Goal: Transaction & Acquisition: Book appointment/travel/reservation

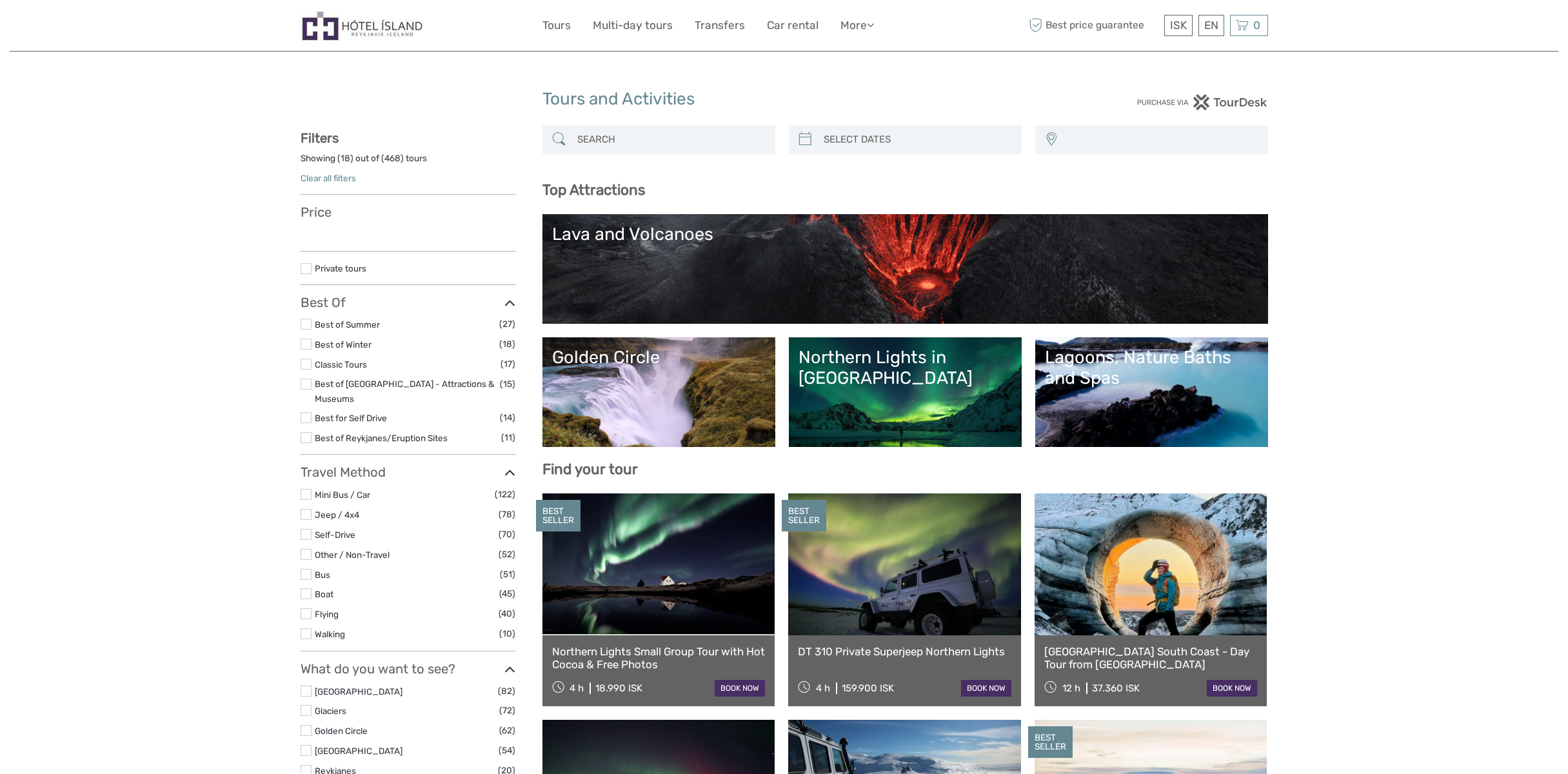
select select
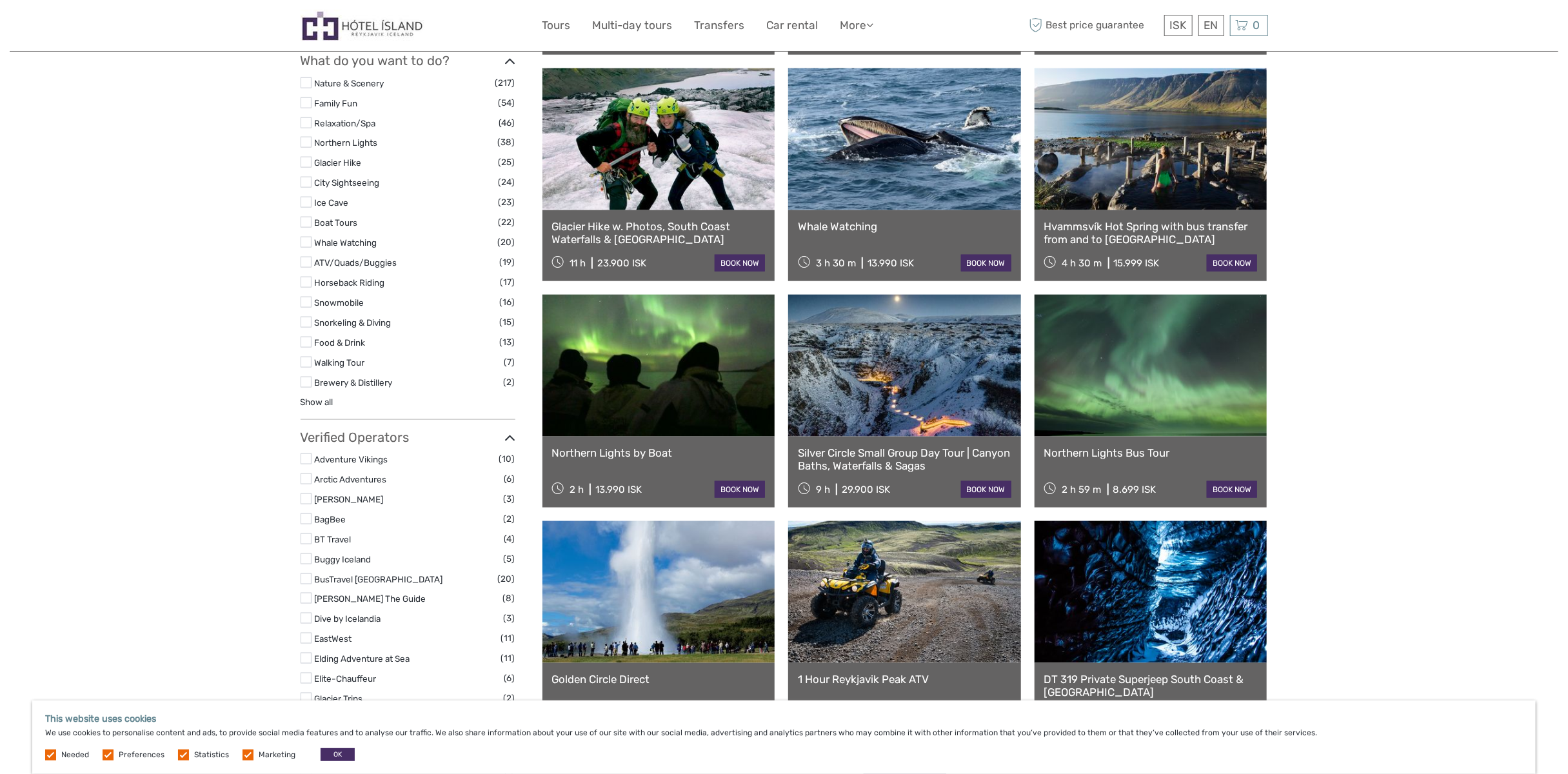
scroll to position [1096, 0]
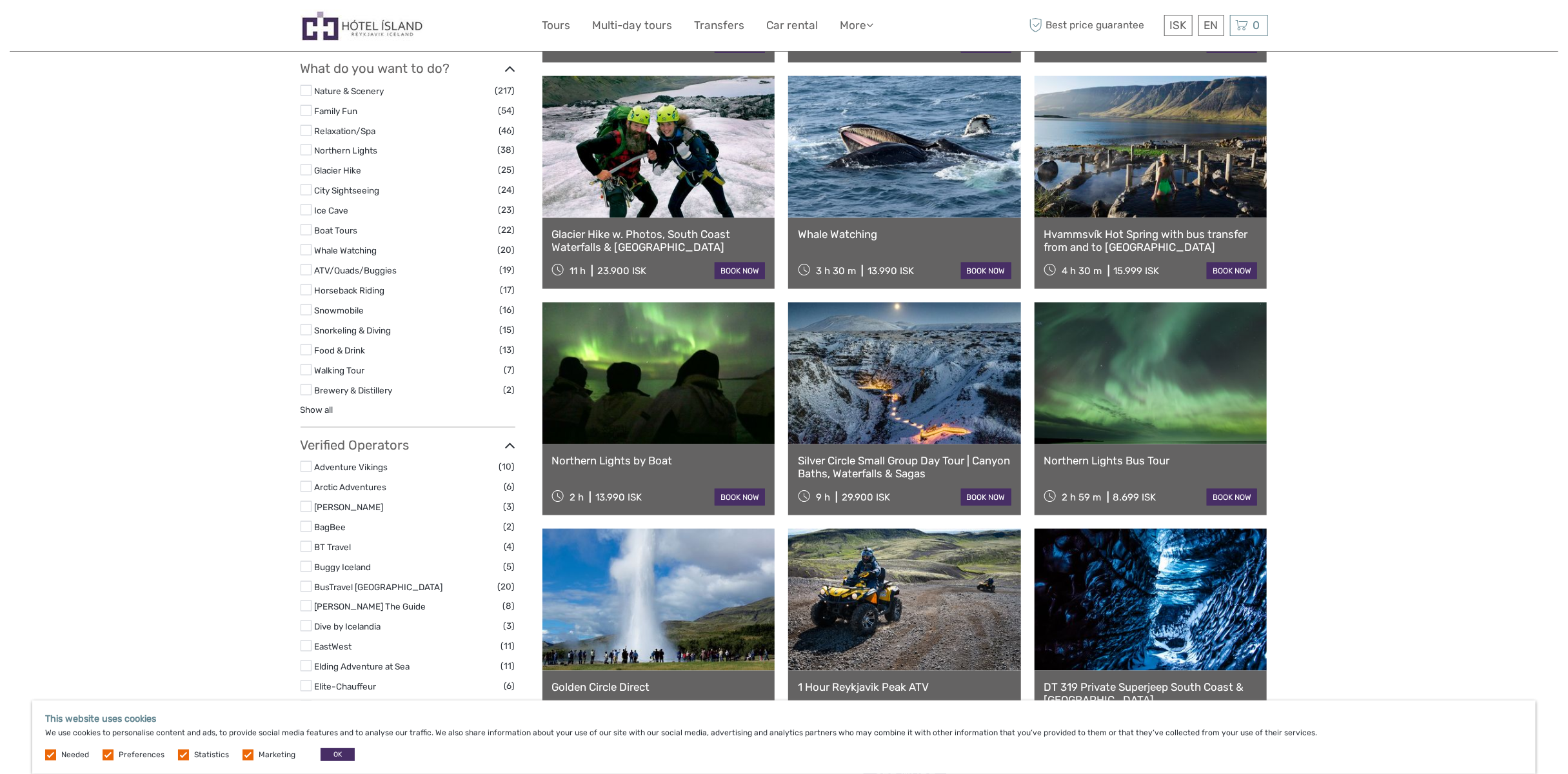
click at [896, 184] on link at bounding box center [904, 147] width 233 height 142
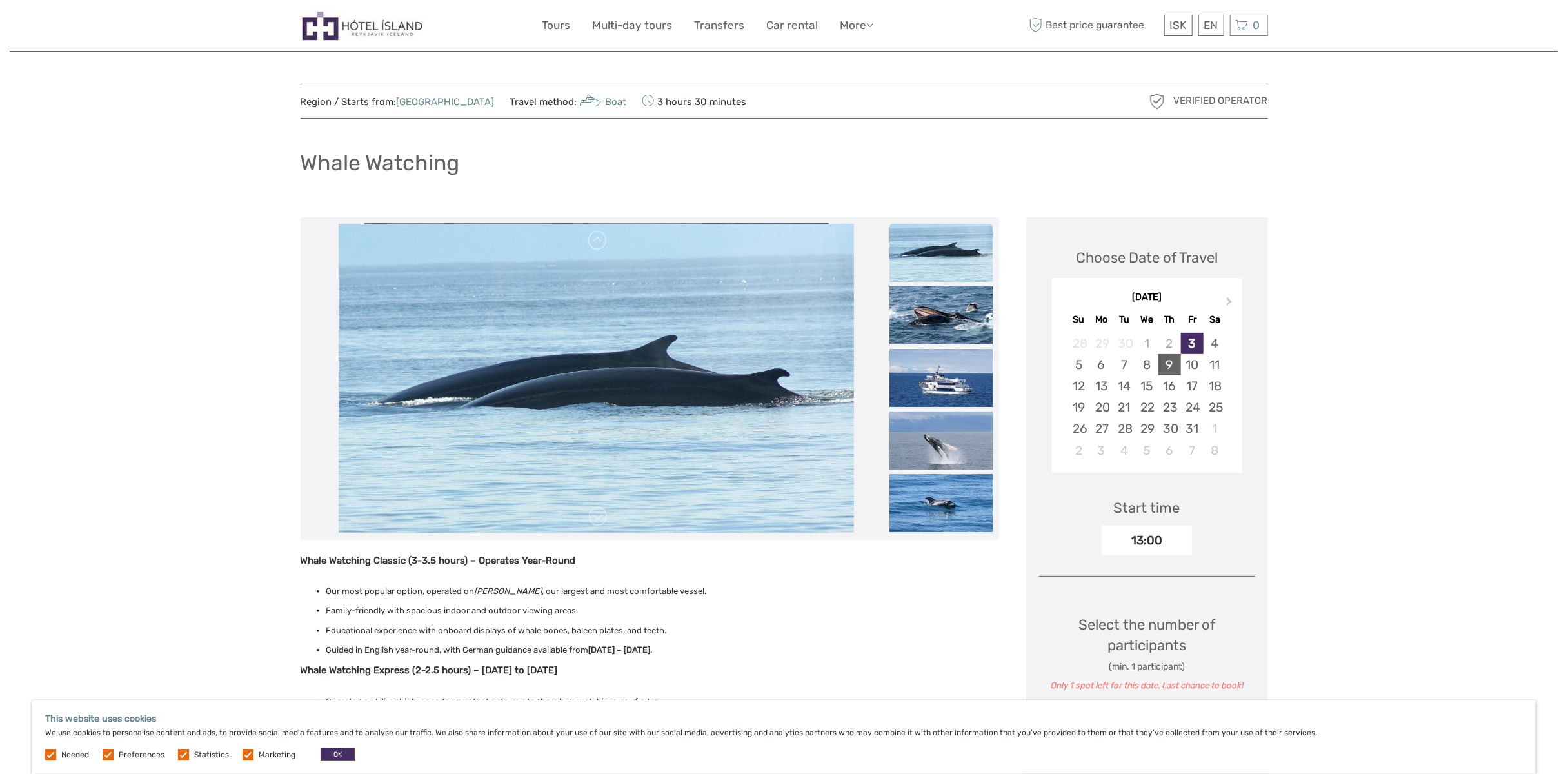
click at [1166, 363] on div "9" at bounding box center [1169, 365] width 23 height 21
click at [1192, 538] on div "< >" at bounding box center [1191, 540] width 11 height 13
click at [1126, 603] on div "13:00" at bounding box center [1147, 602] width 90 height 22
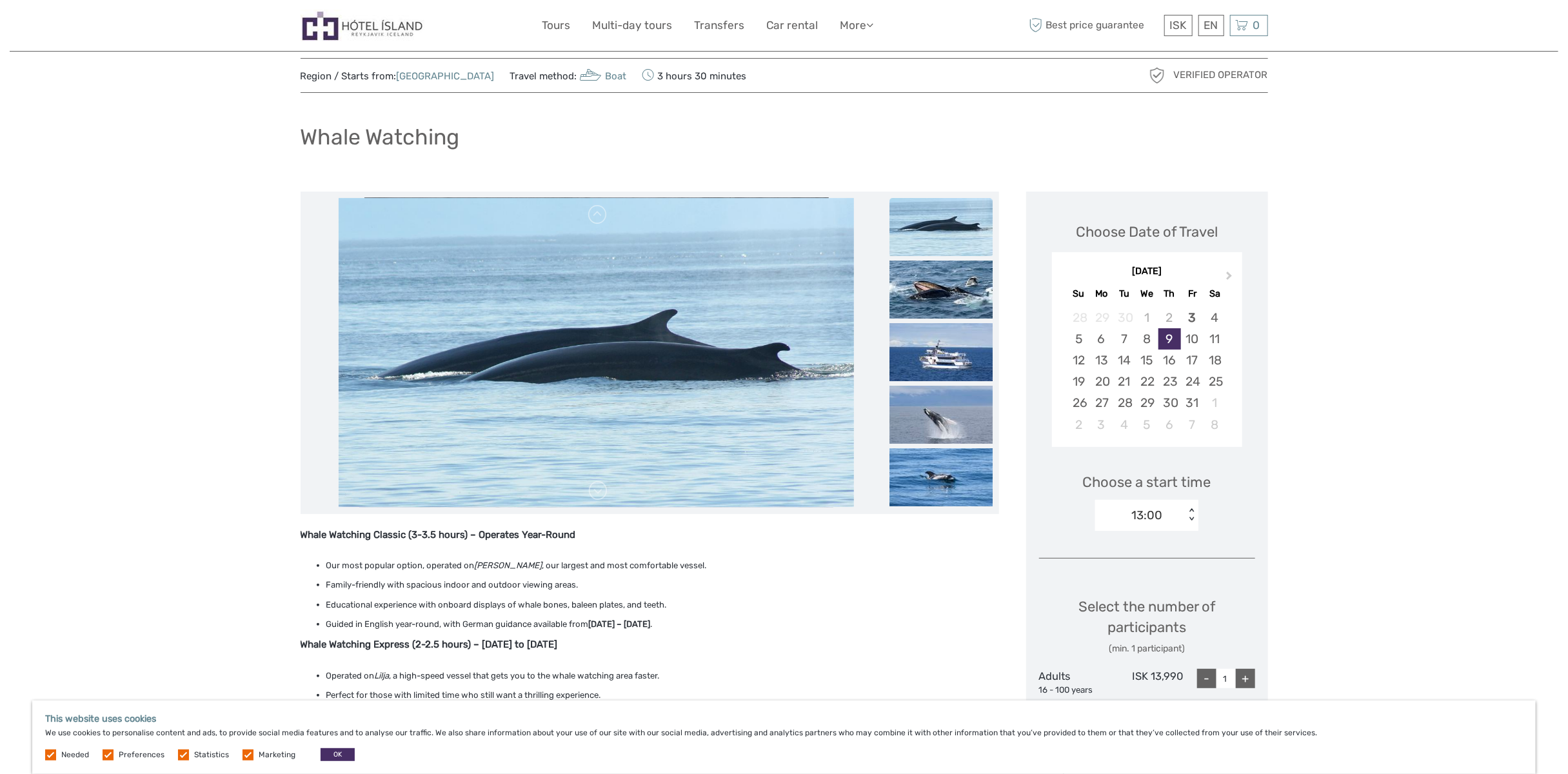
scroll to position [129, 0]
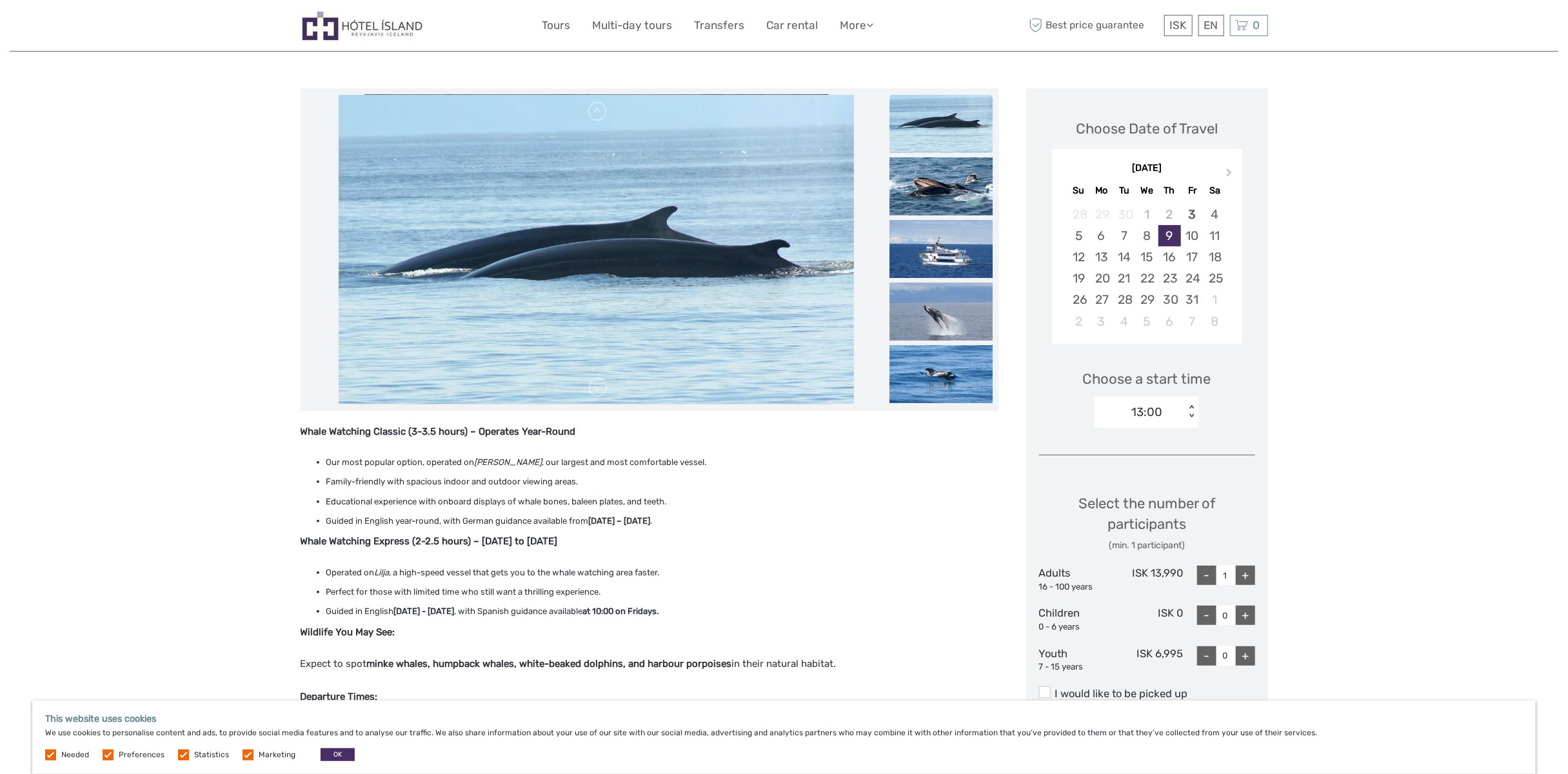
click at [1246, 579] on div "+" at bounding box center [1245, 575] width 19 height 19
type input "2"
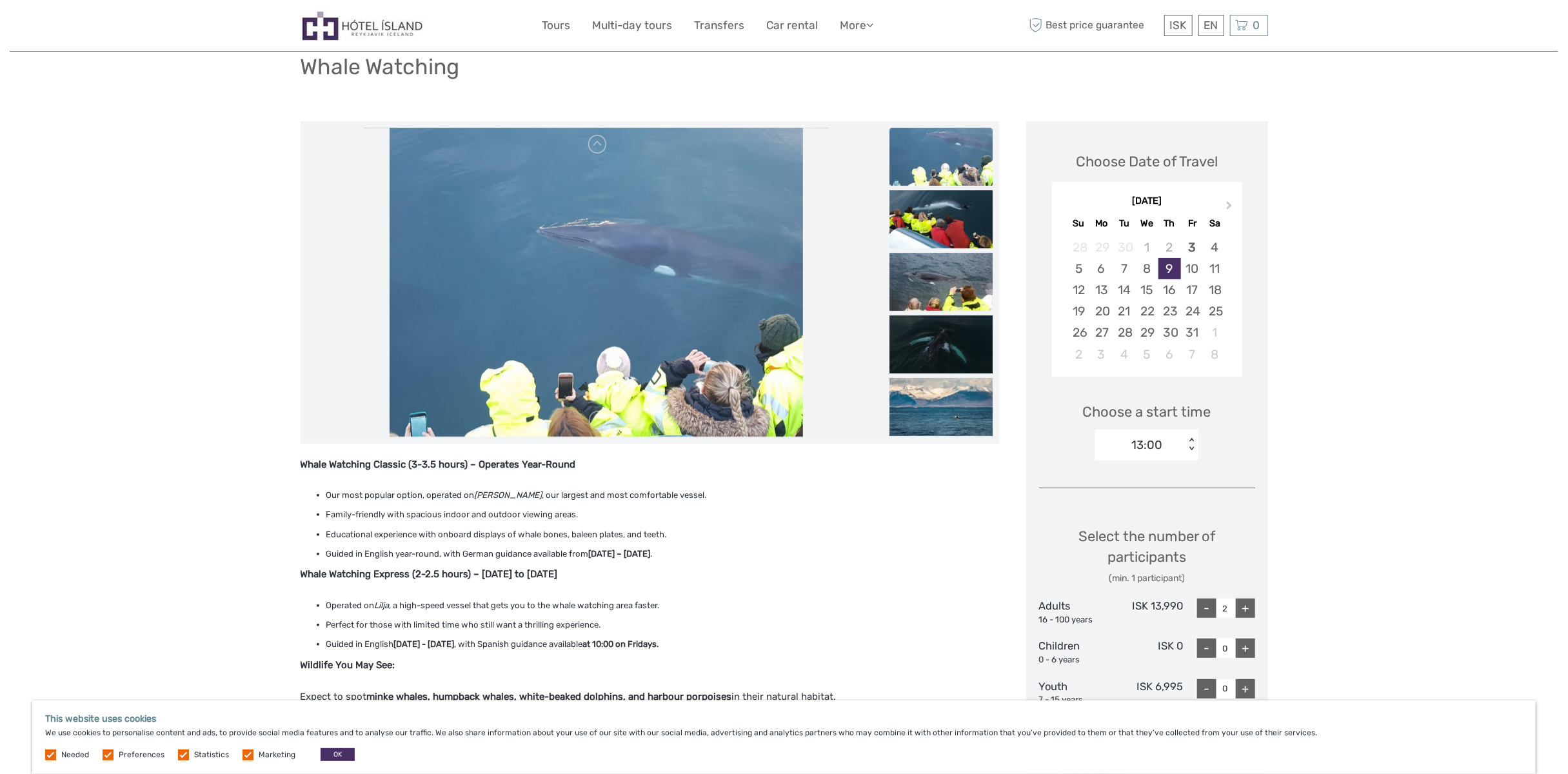
scroll to position [0, 0]
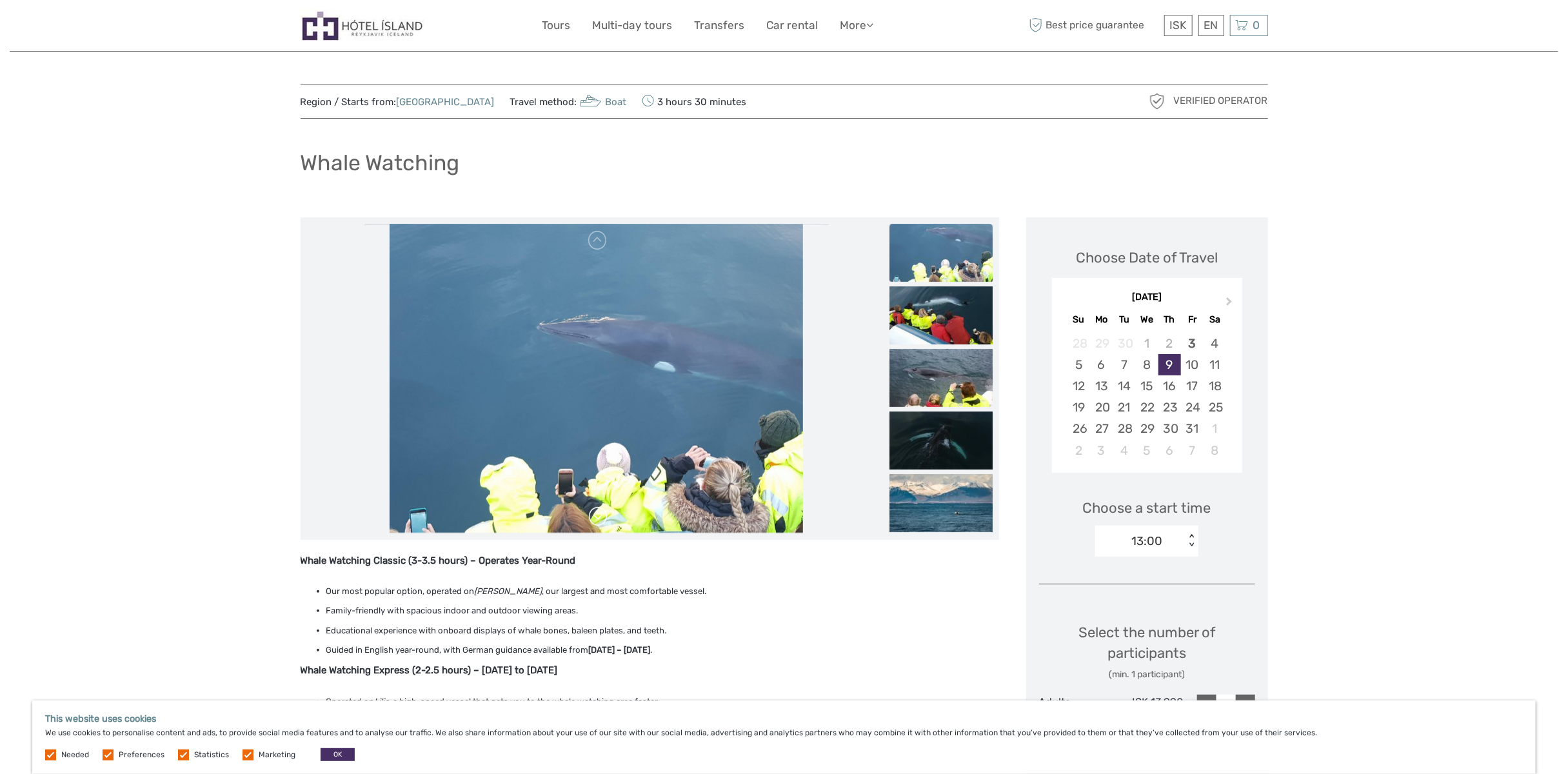
click at [598, 521] on link at bounding box center [597, 516] width 20 height 20
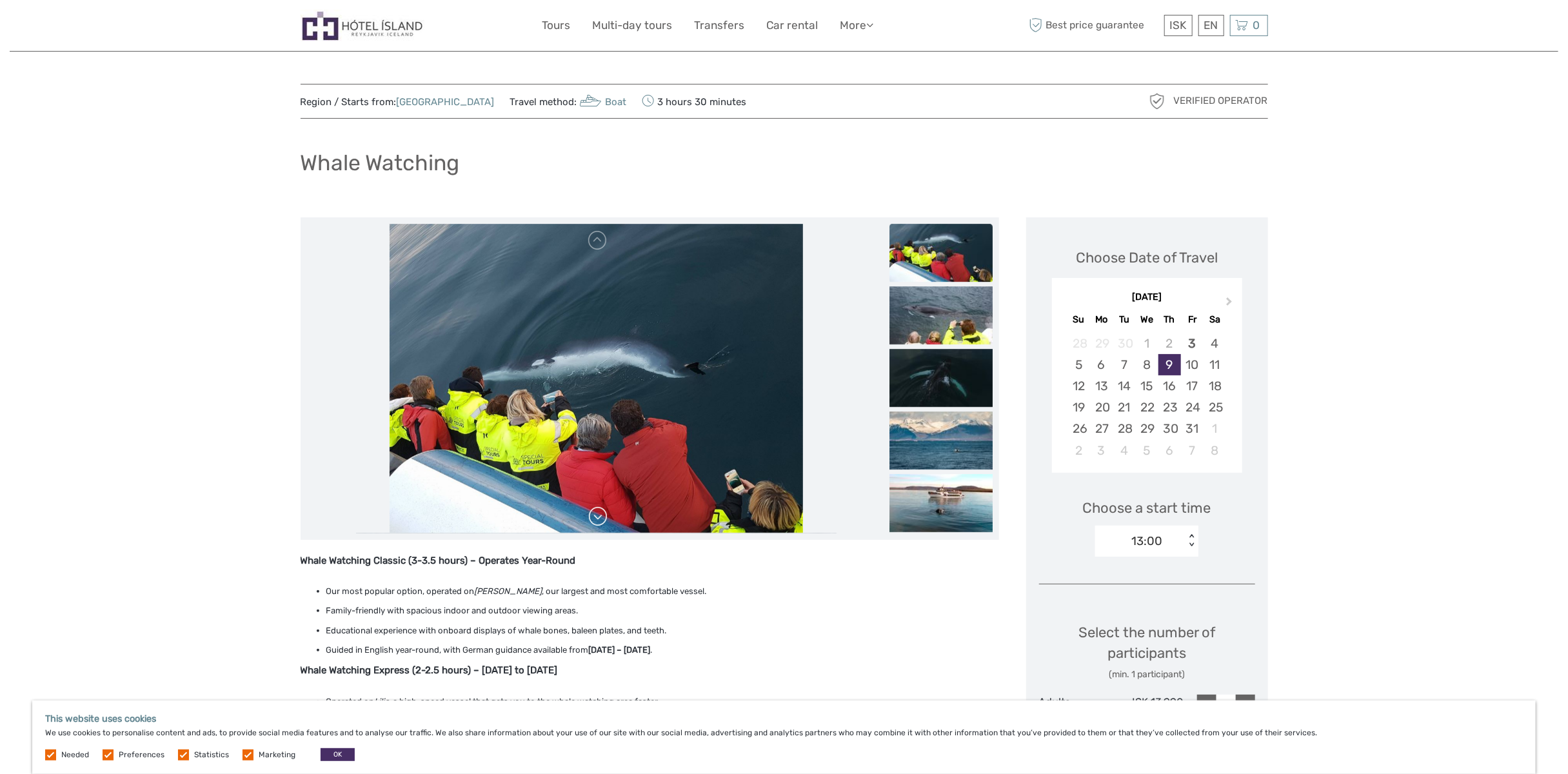
click at [598, 515] on link at bounding box center [597, 516] width 20 height 20
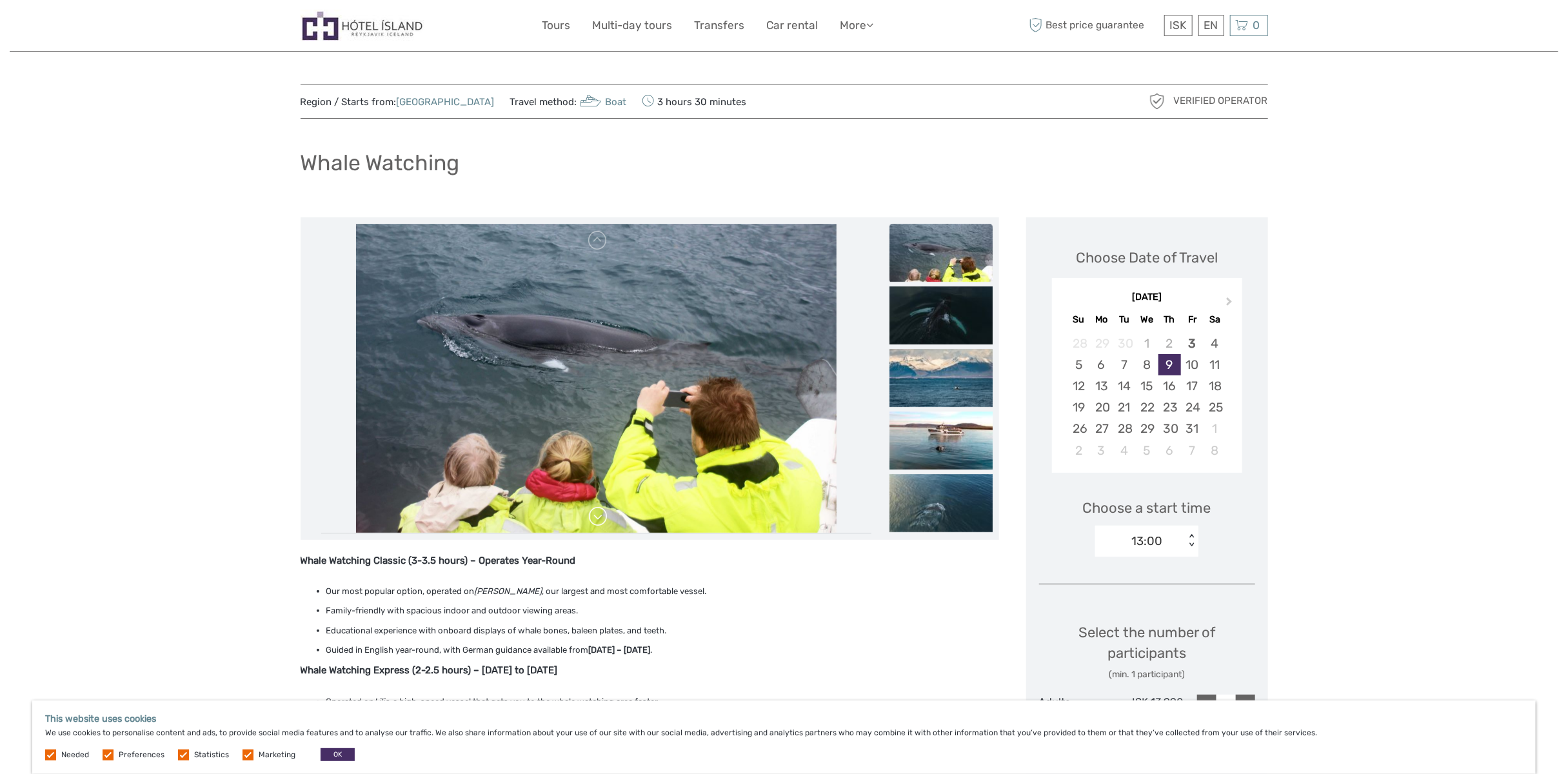
click at [598, 515] on link at bounding box center [597, 516] width 20 height 20
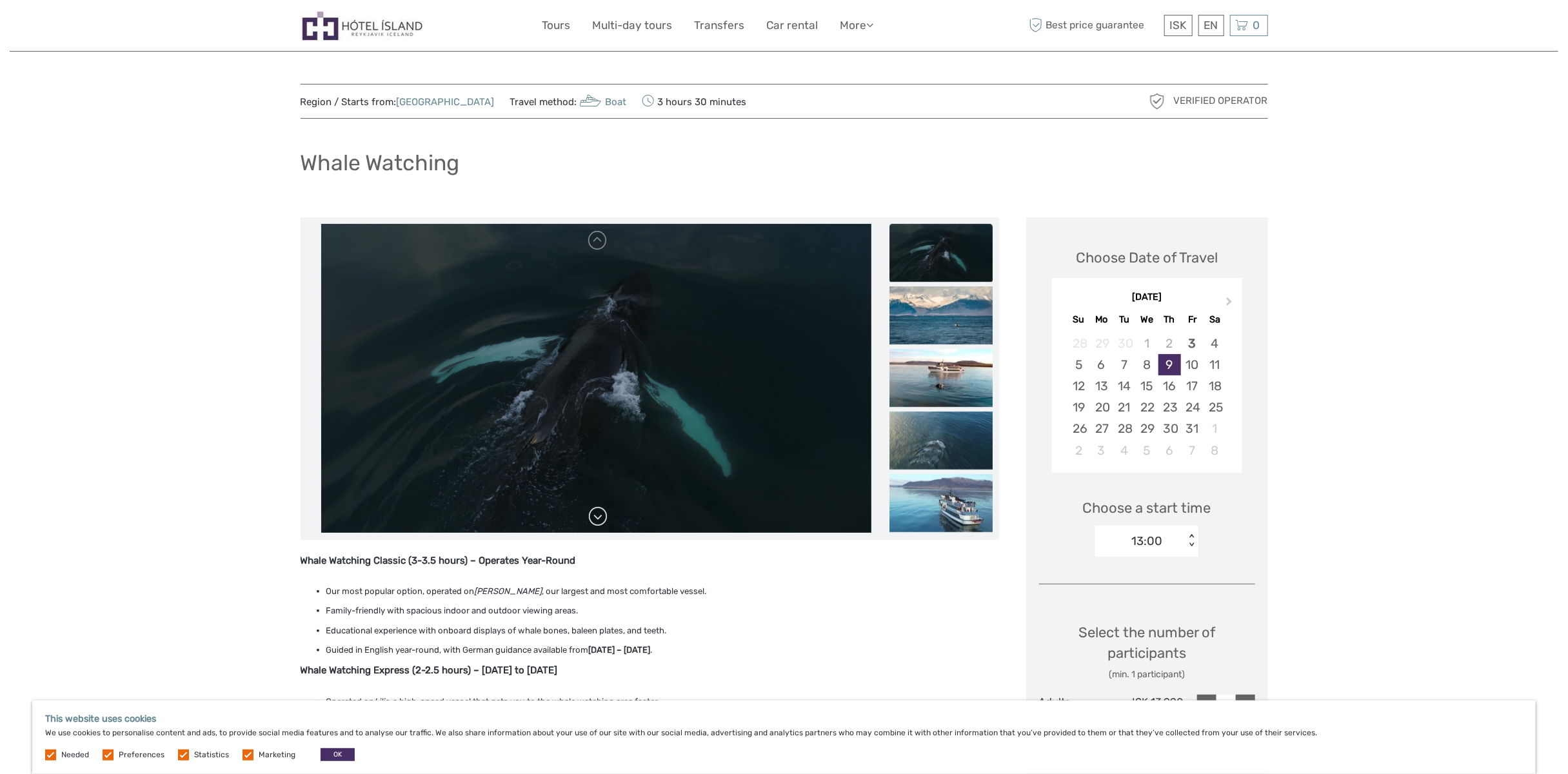
click at [598, 515] on link at bounding box center [597, 516] width 20 height 20
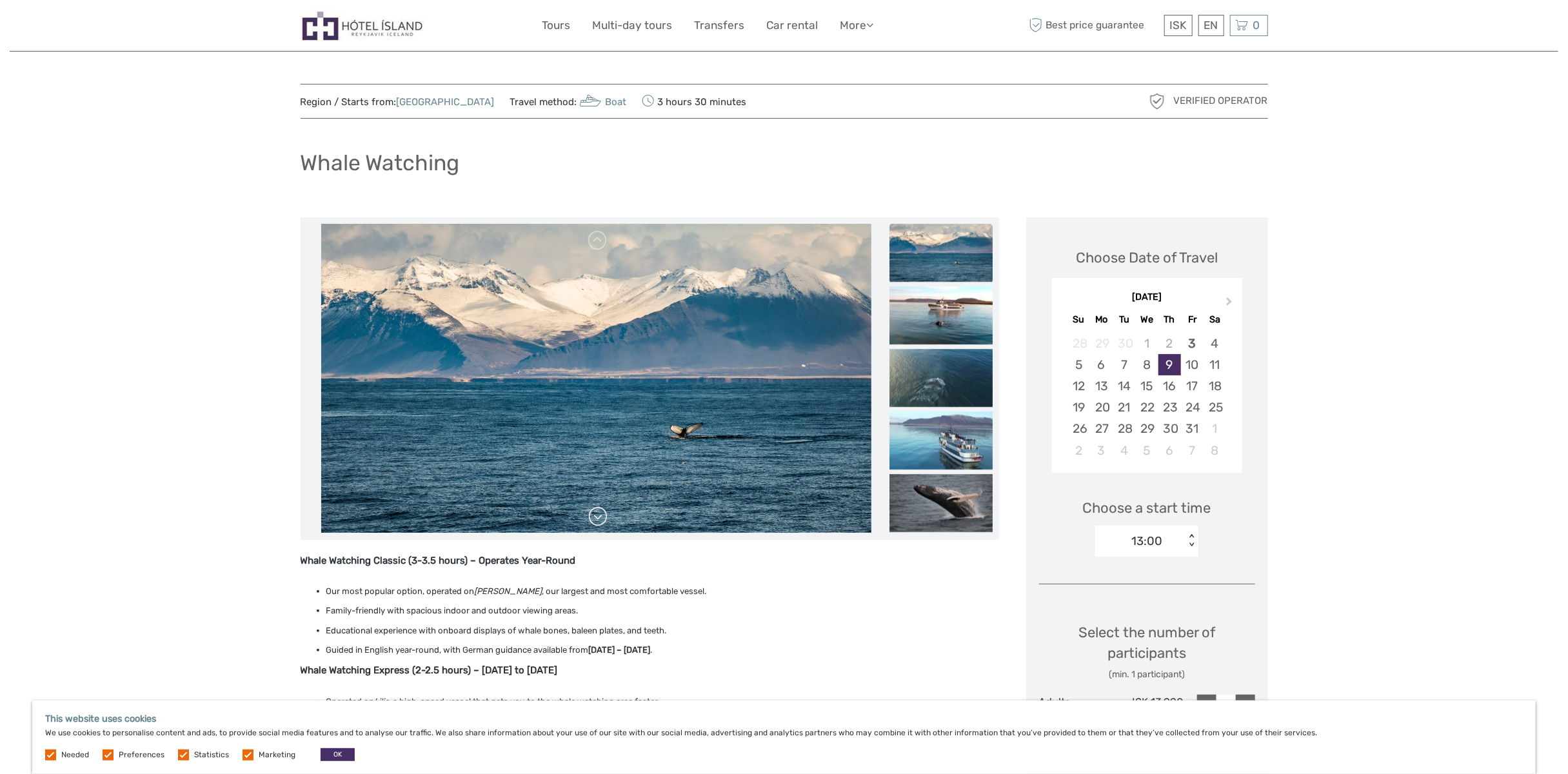
click at [598, 515] on link at bounding box center [597, 516] width 20 height 20
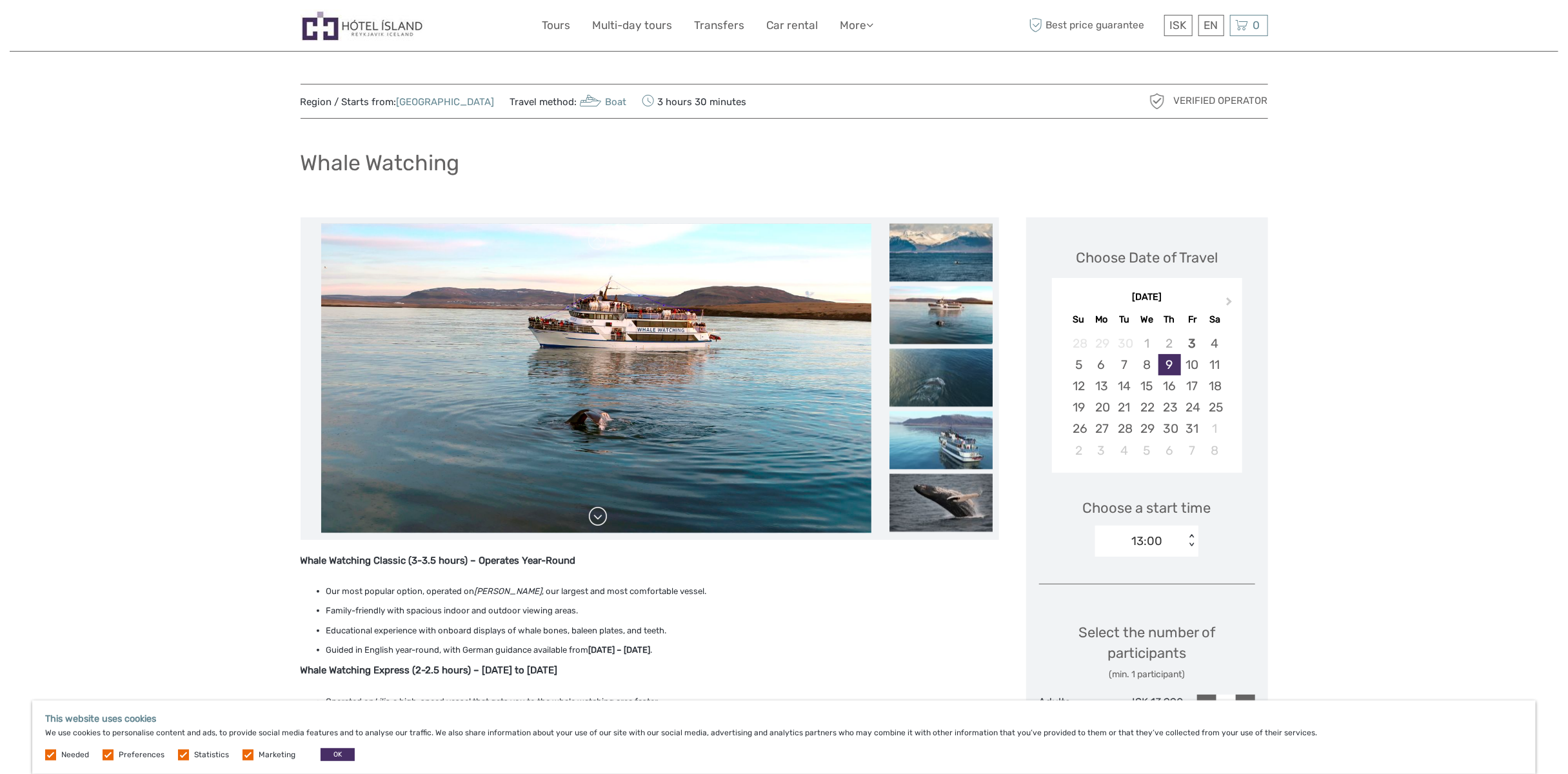
click at [598, 515] on link at bounding box center [597, 516] width 20 height 20
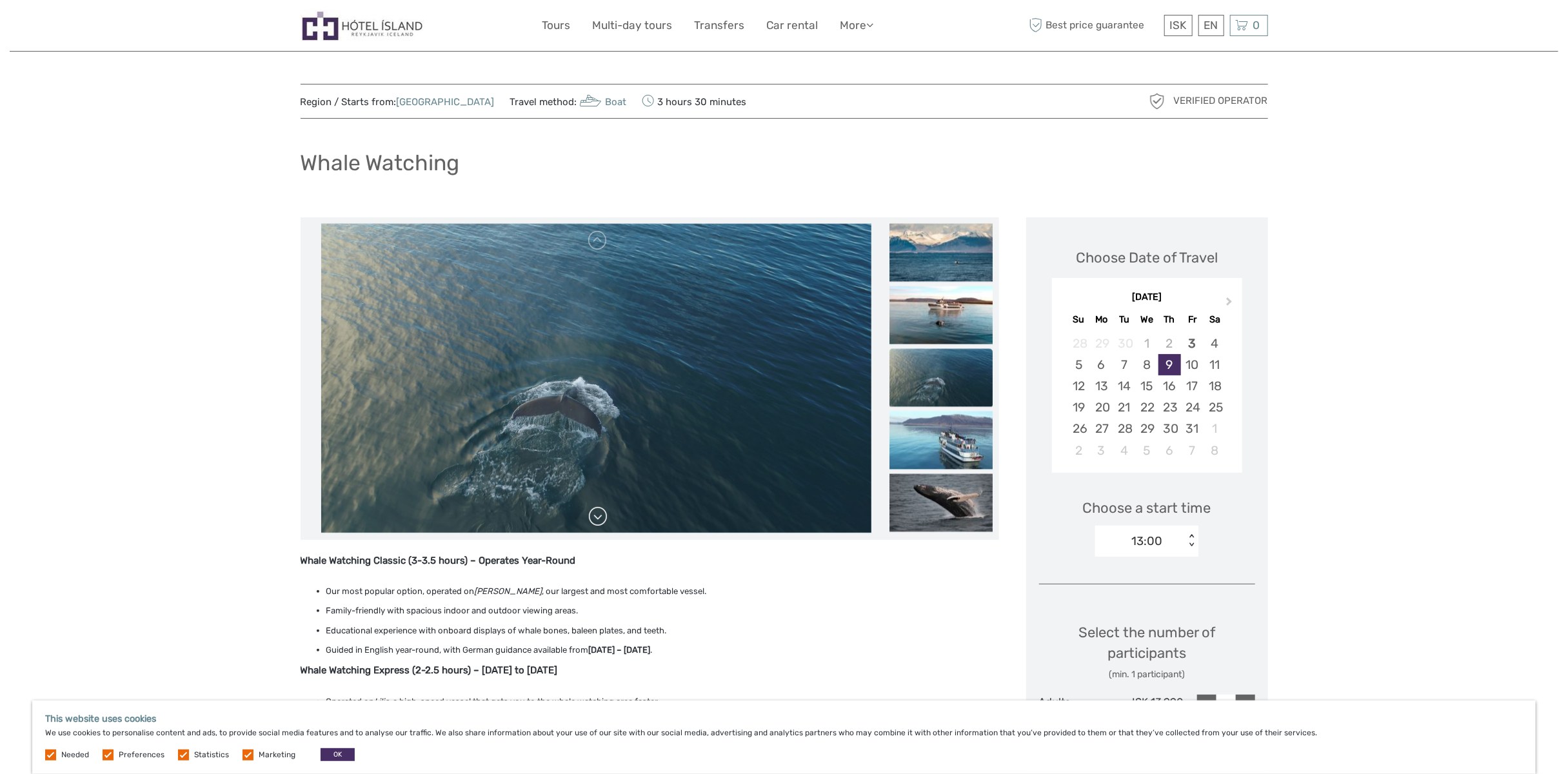
click at [598, 515] on link at bounding box center [597, 516] width 20 height 20
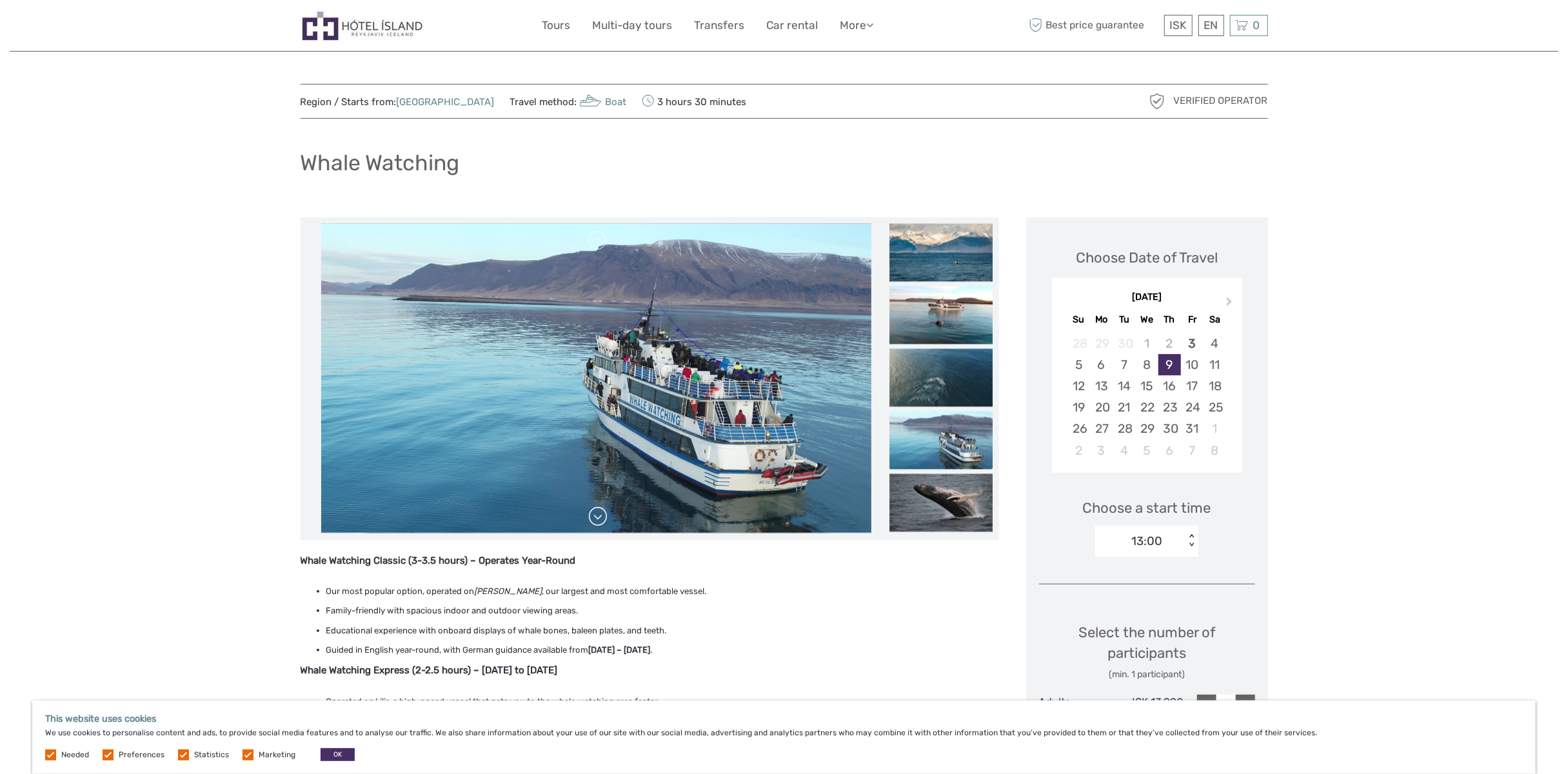
click at [596, 514] on link at bounding box center [597, 516] width 20 height 20
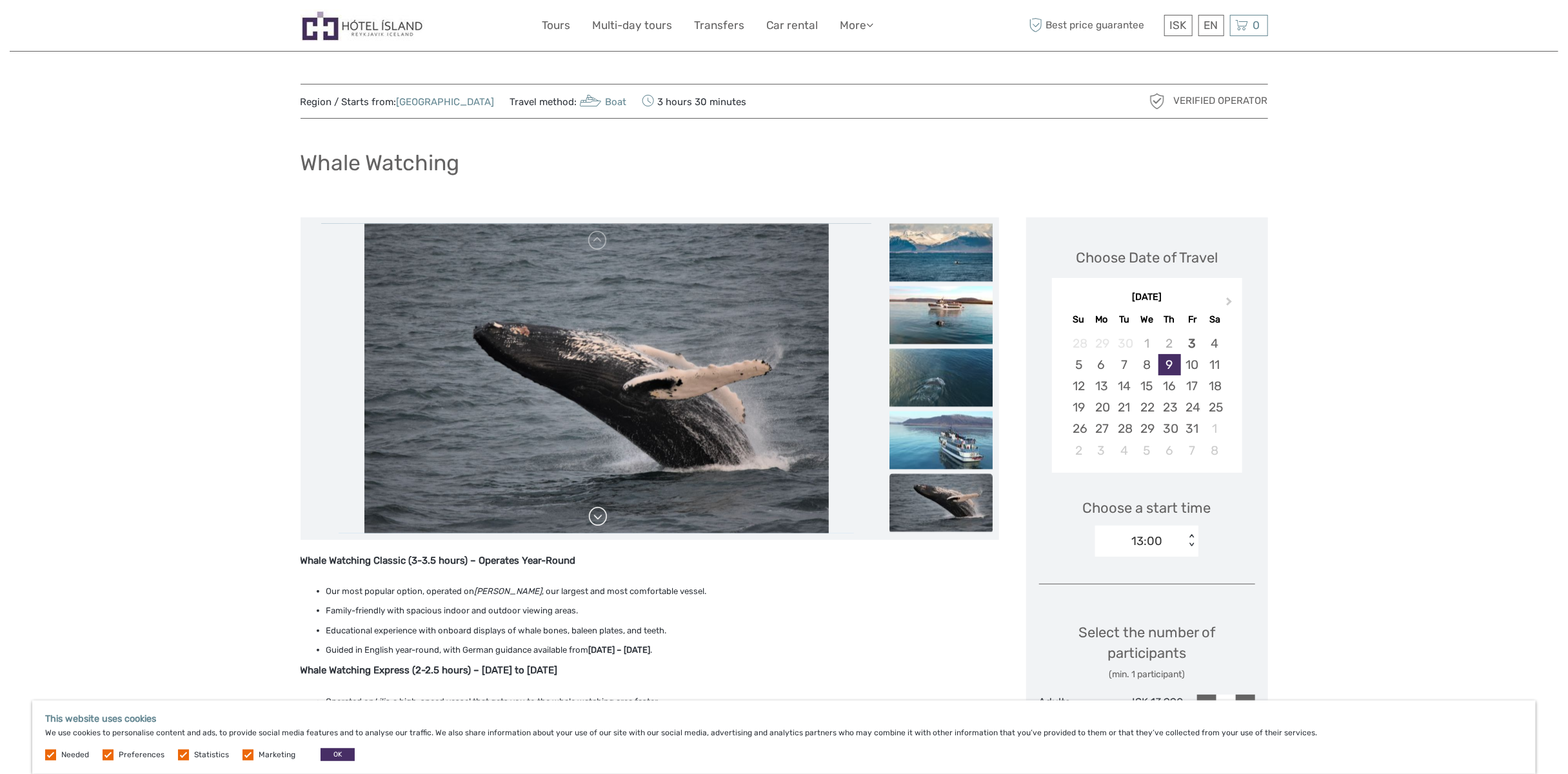
click at [596, 514] on link at bounding box center [597, 516] width 20 height 20
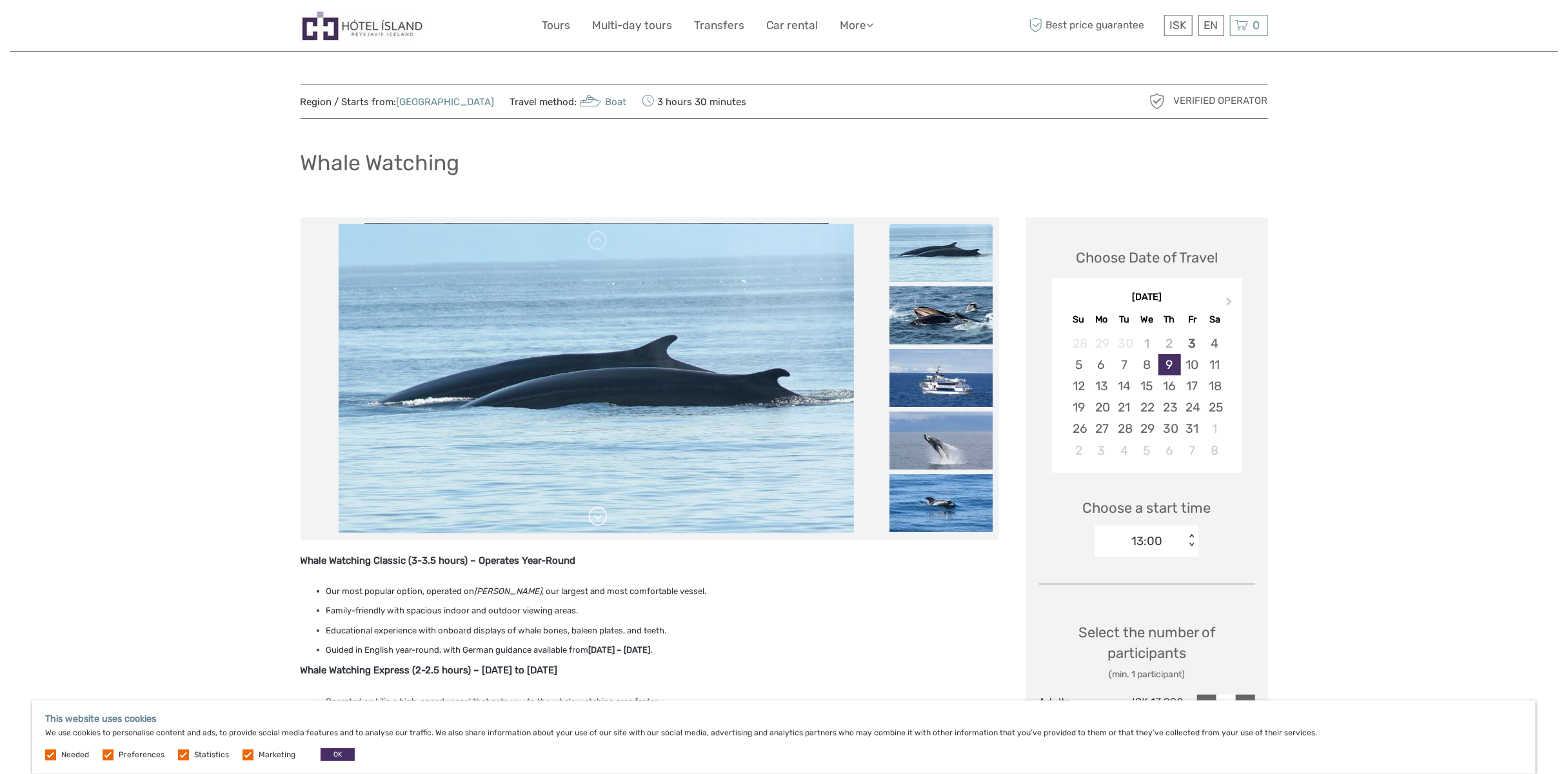
click at [601, 512] on link at bounding box center [597, 516] width 20 height 20
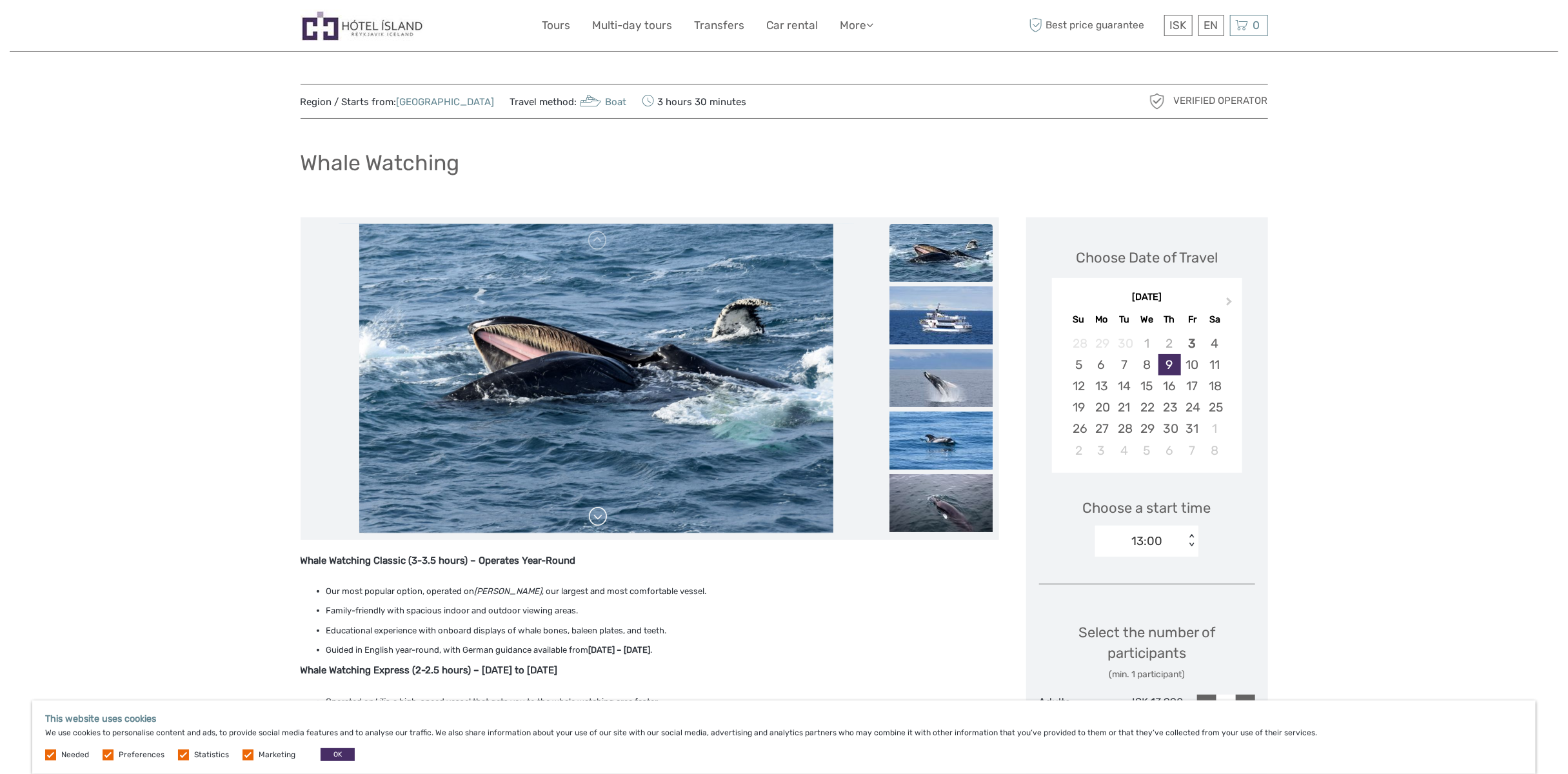
click at [601, 512] on link at bounding box center [597, 516] width 20 height 20
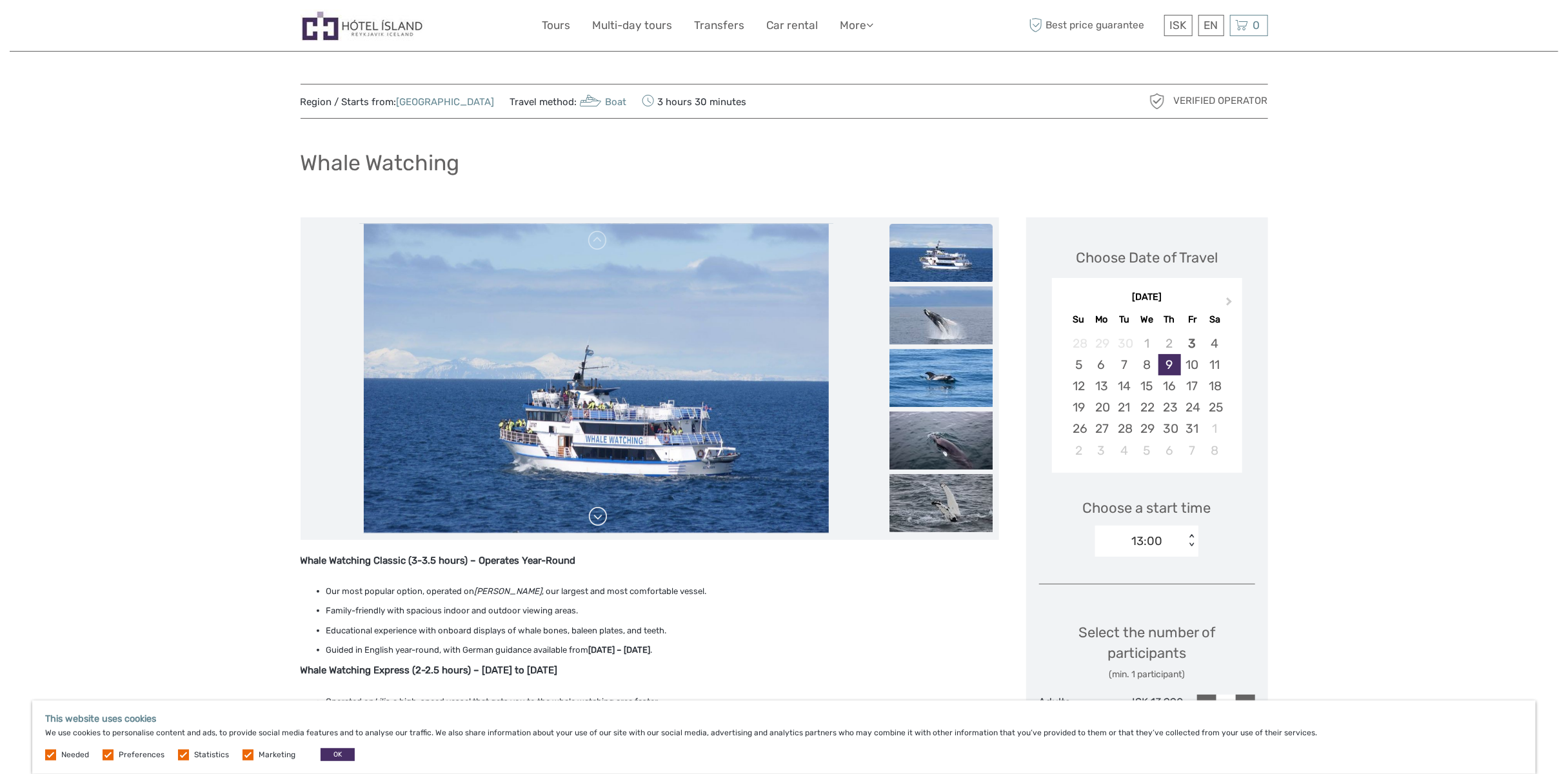
click at [601, 512] on link at bounding box center [597, 516] width 20 height 20
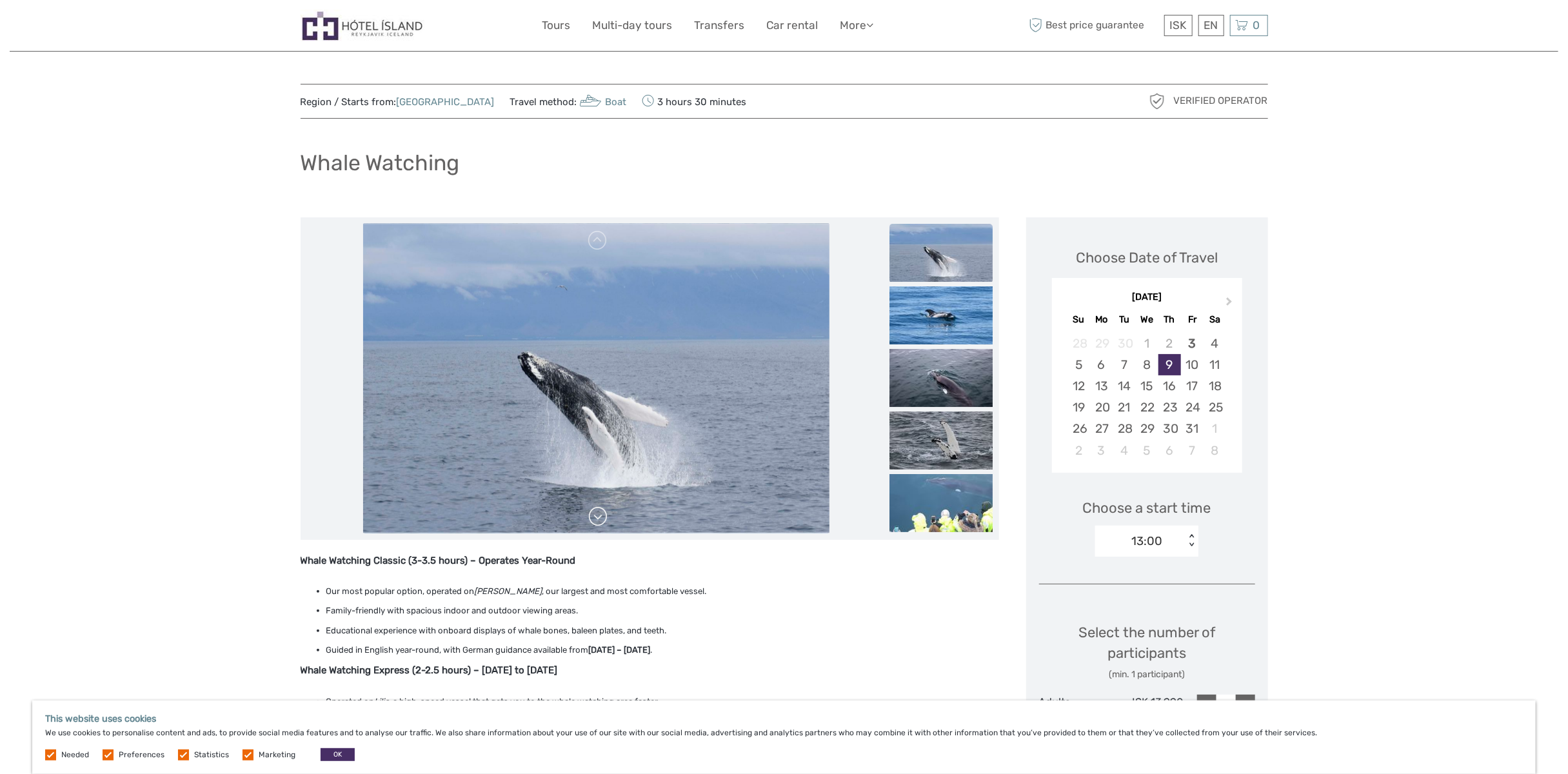
click at [595, 515] on link at bounding box center [597, 516] width 20 height 20
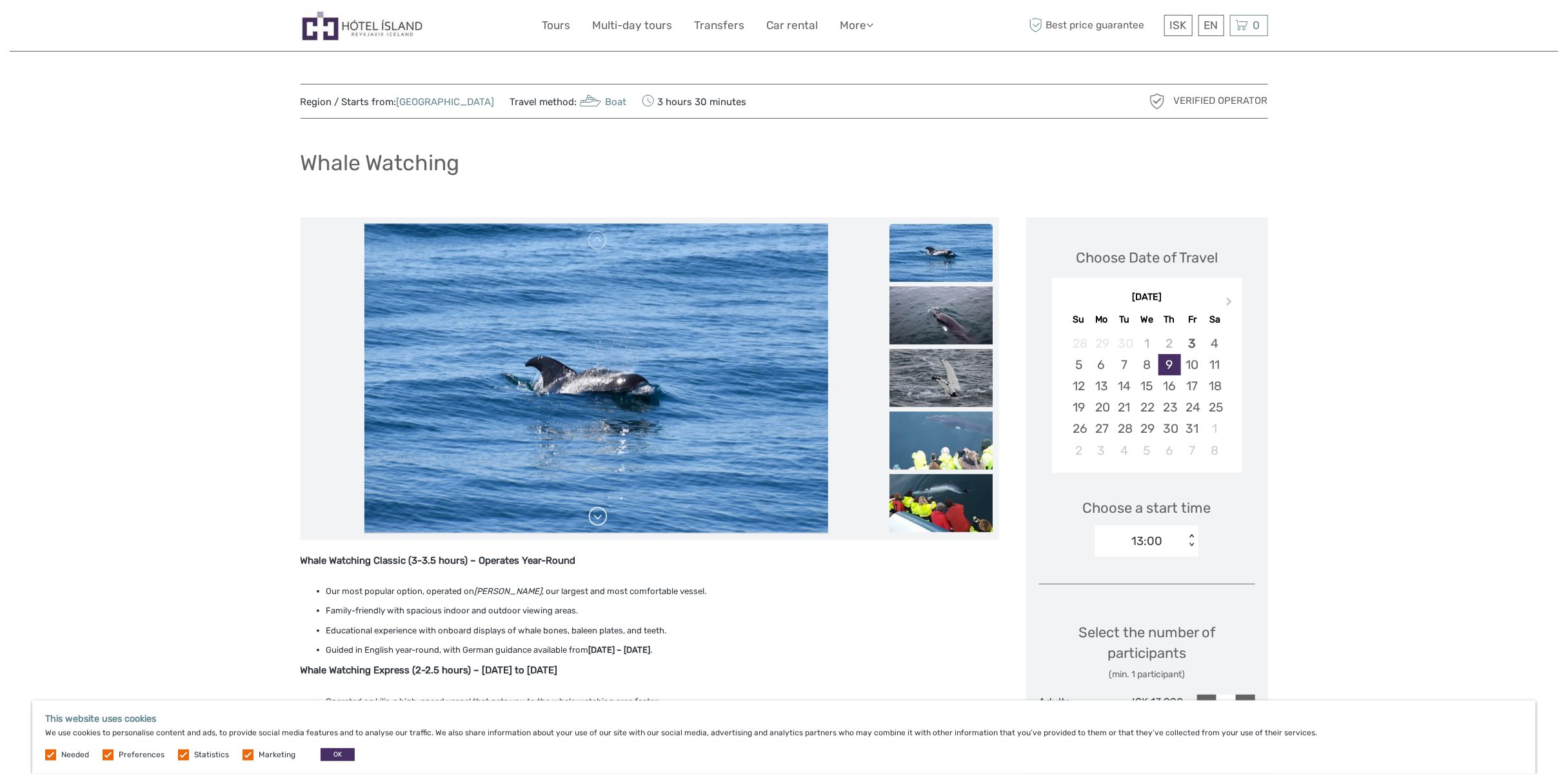
click at [595, 515] on link at bounding box center [597, 516] width 20 height 20
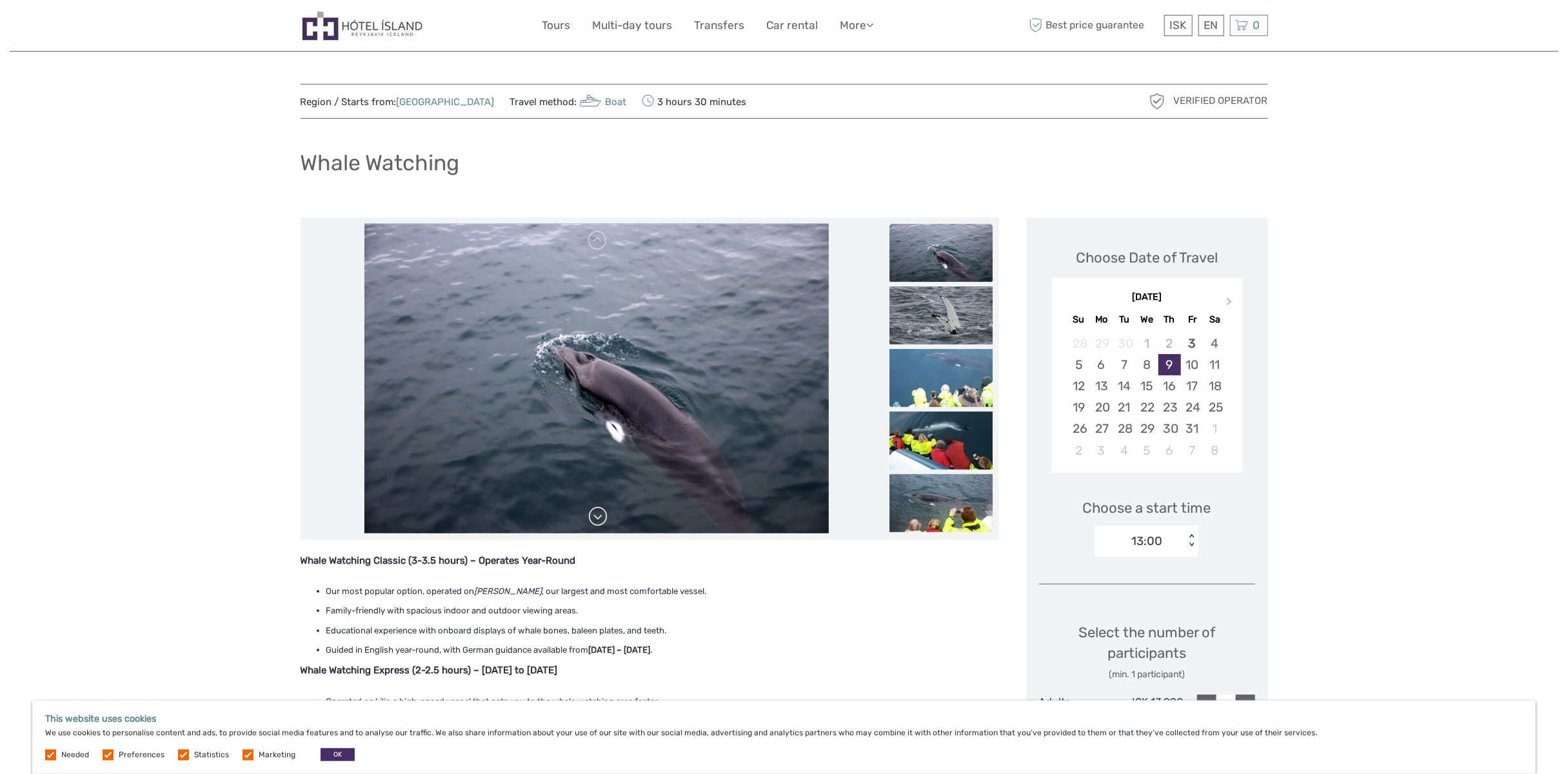
click at [595, 515] on link at bounding box center [597, 516] width 20 height 20
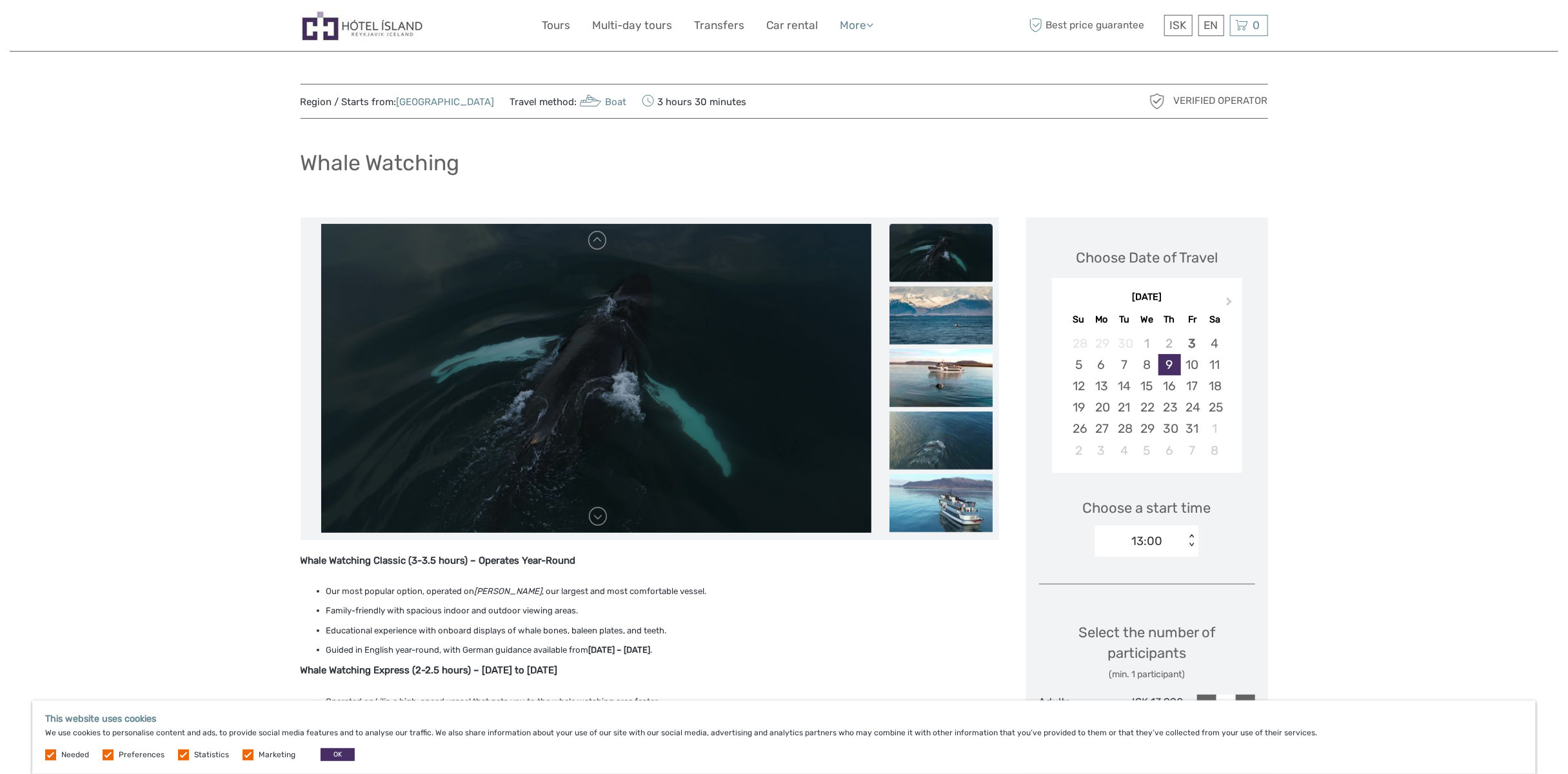
click at [868, 25] on icon at bounding box center [870, 25] width 7 height 11
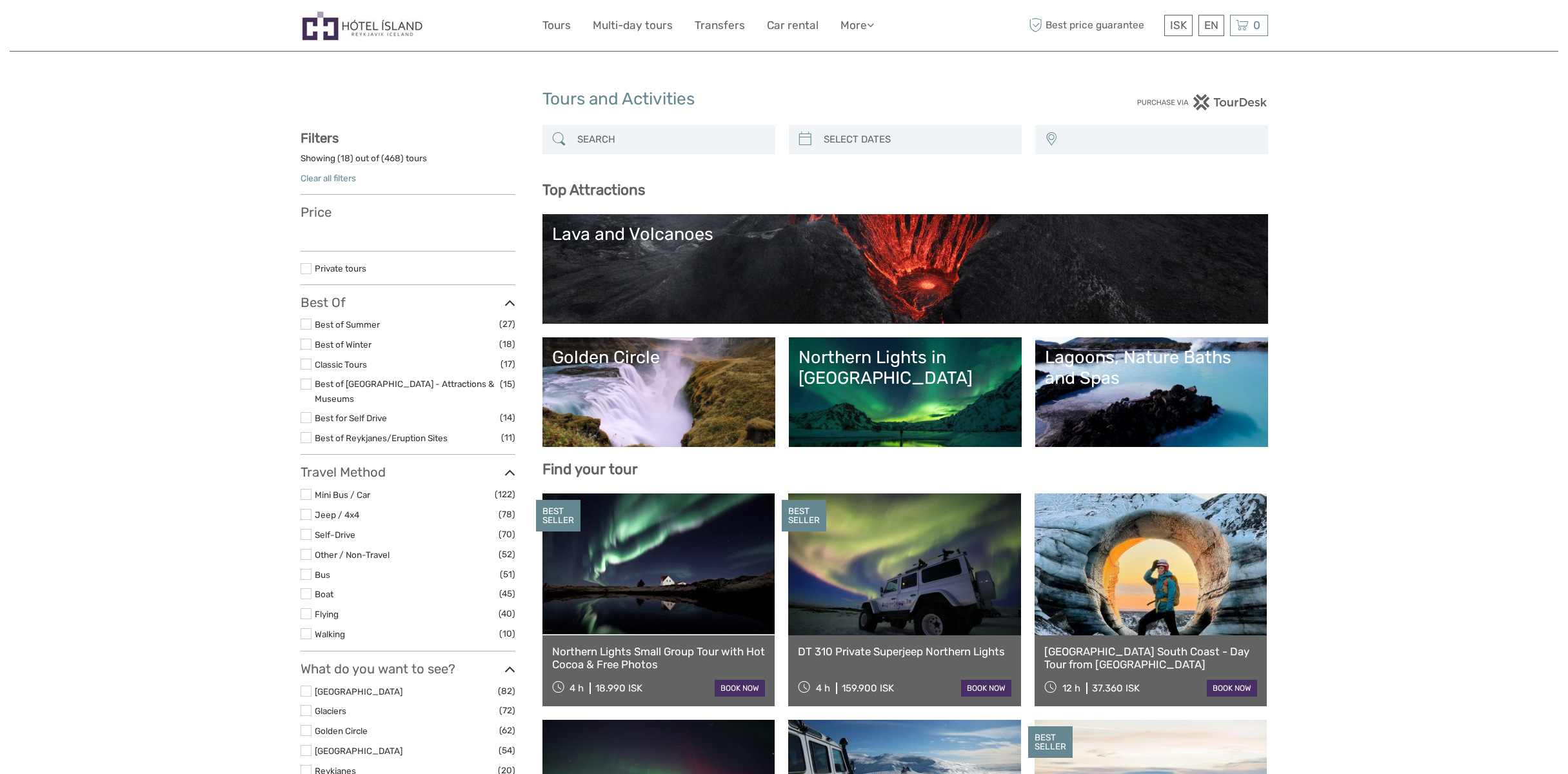
select select
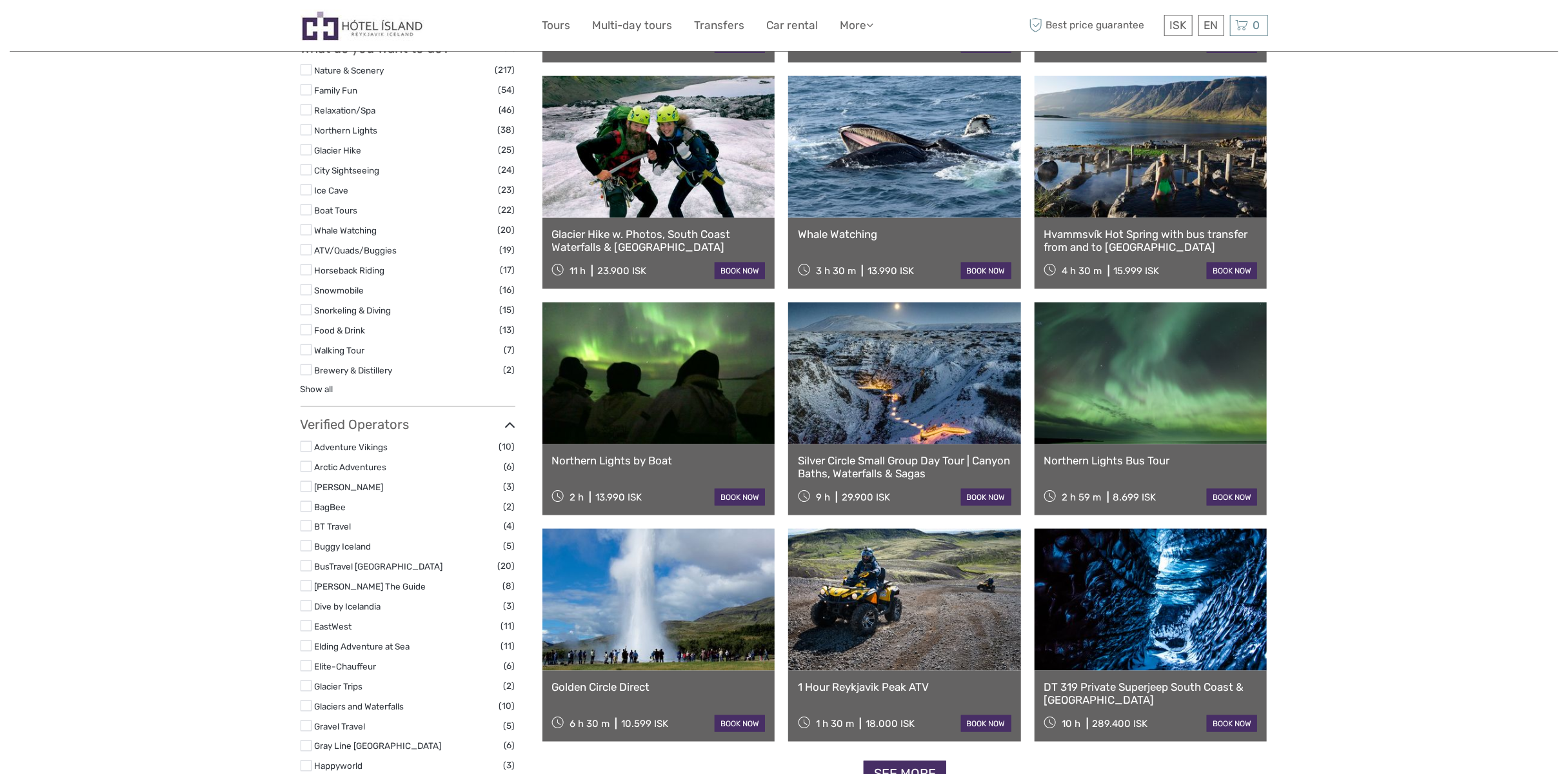
select select
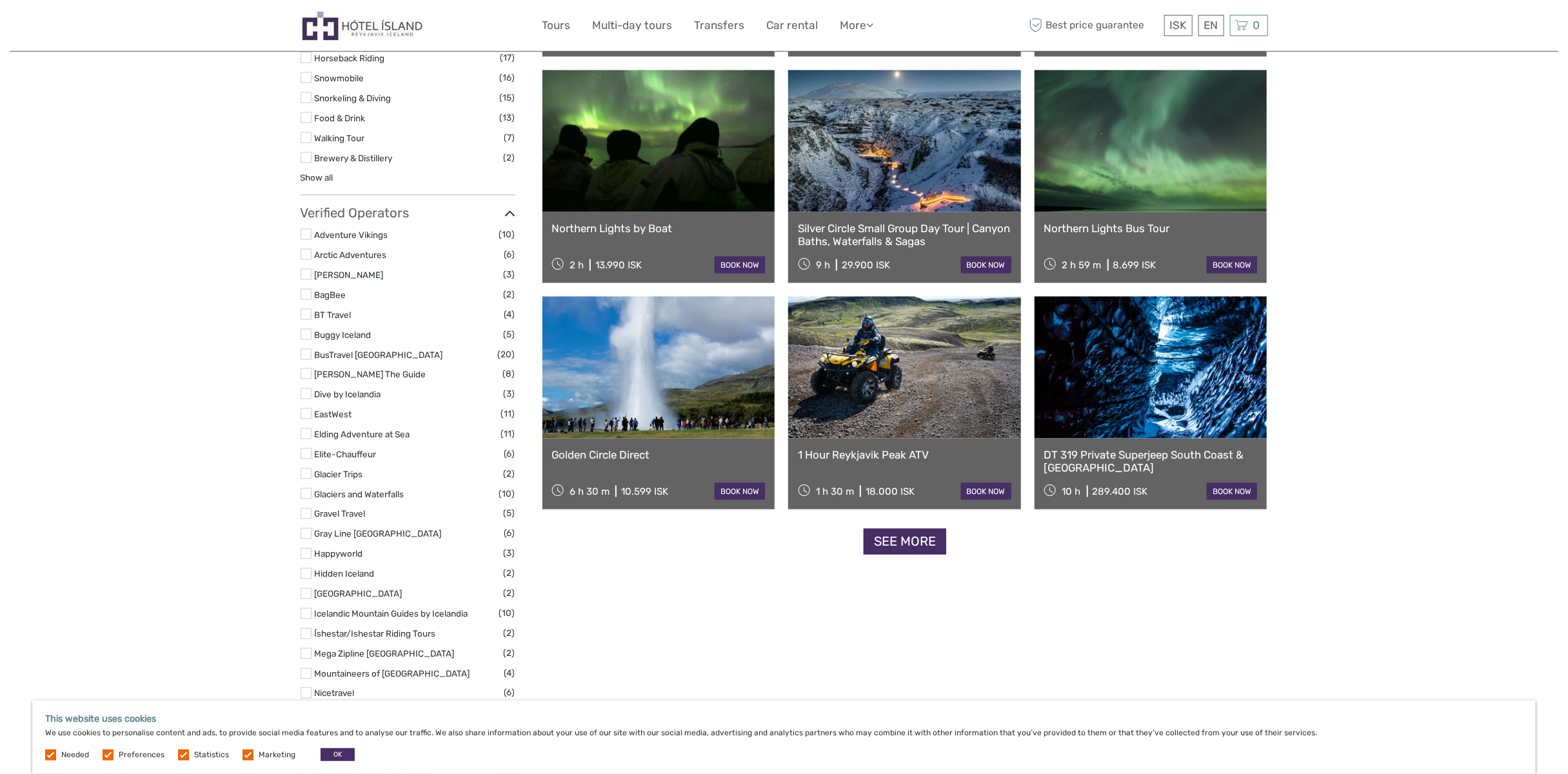
scroll to position [1226, 0]
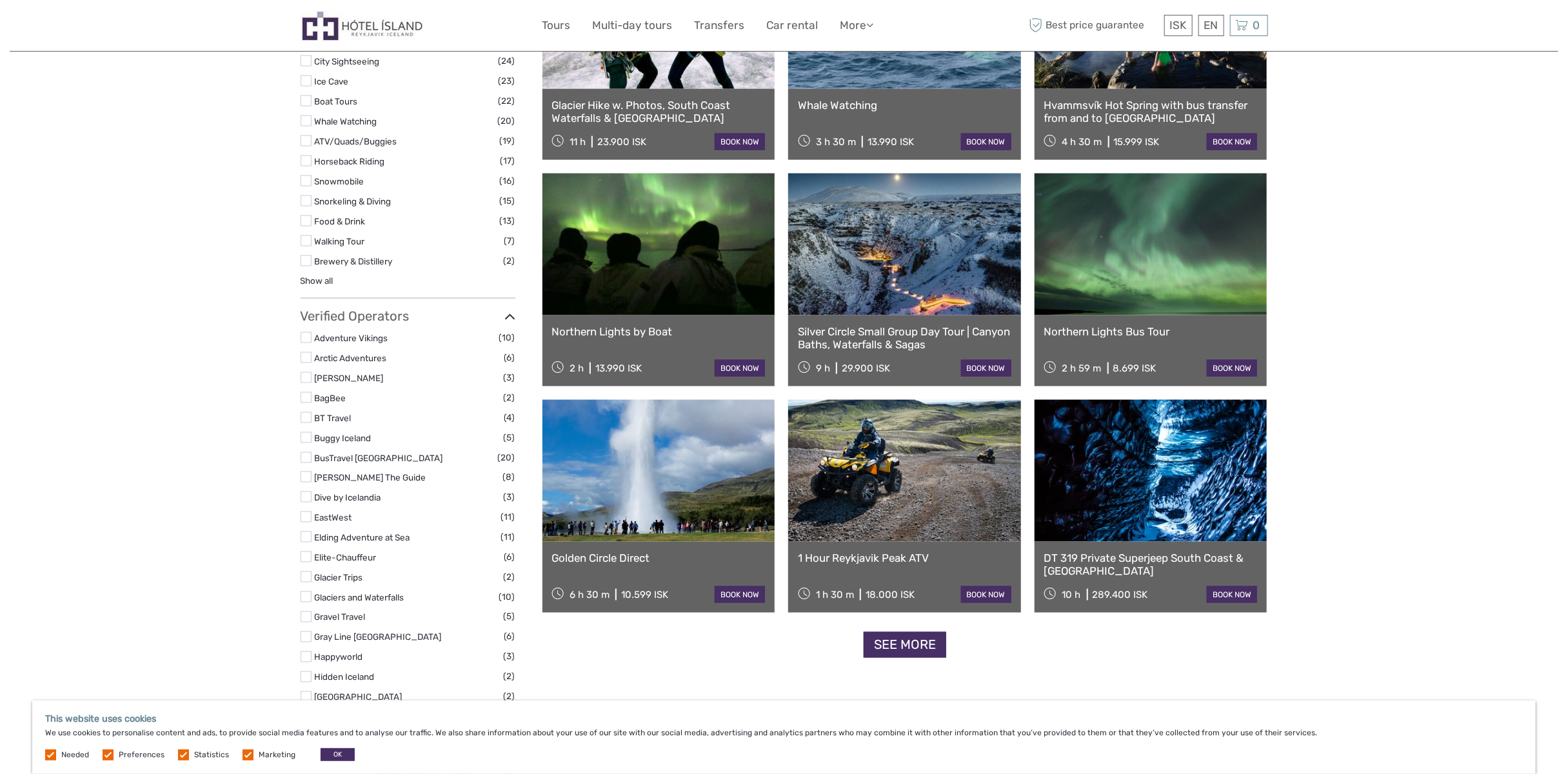
click at [919, 646] on link "See more" at bounding box center [904, 645] width 83 height 26
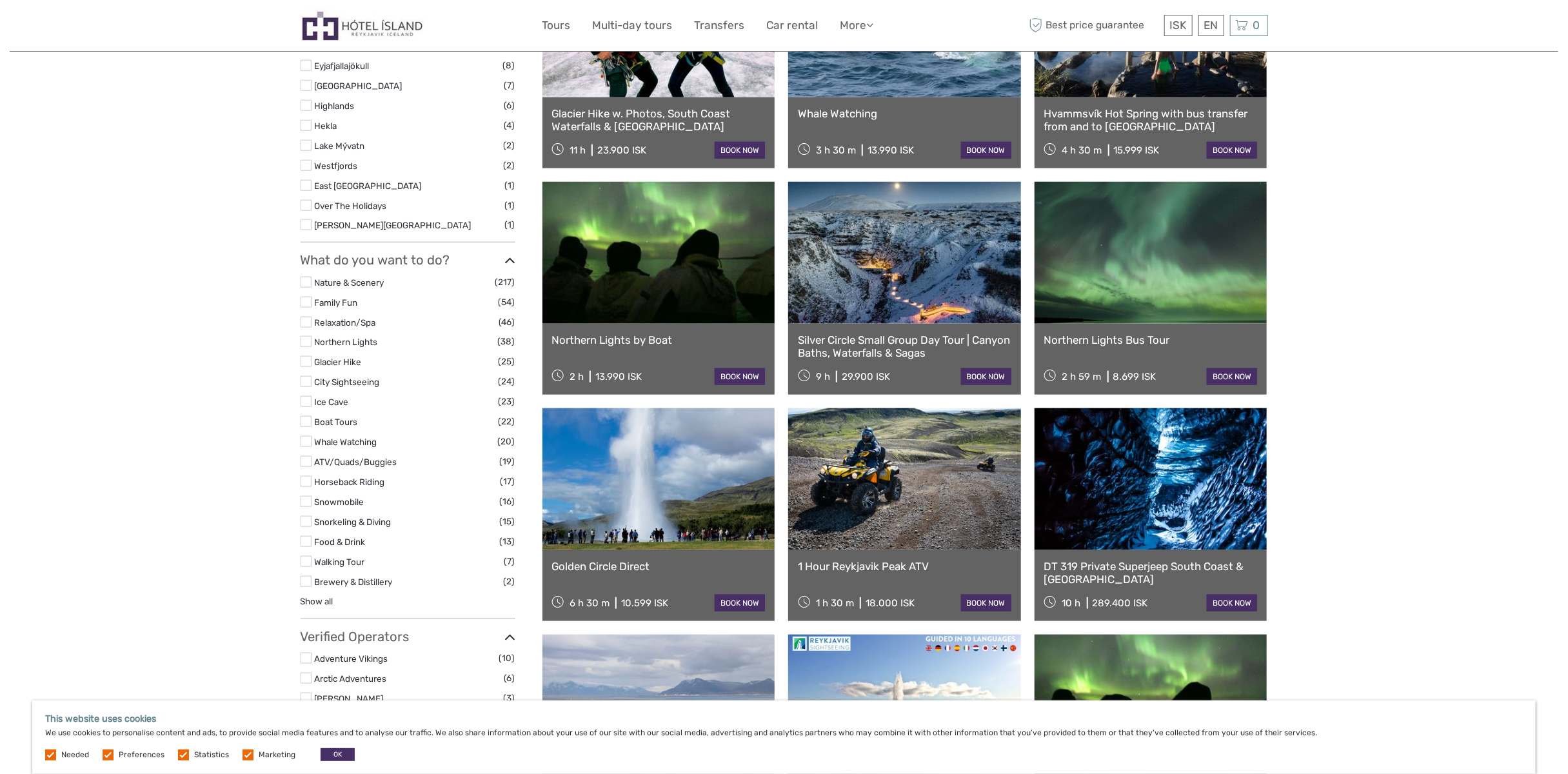
scroll to position [903, 0]
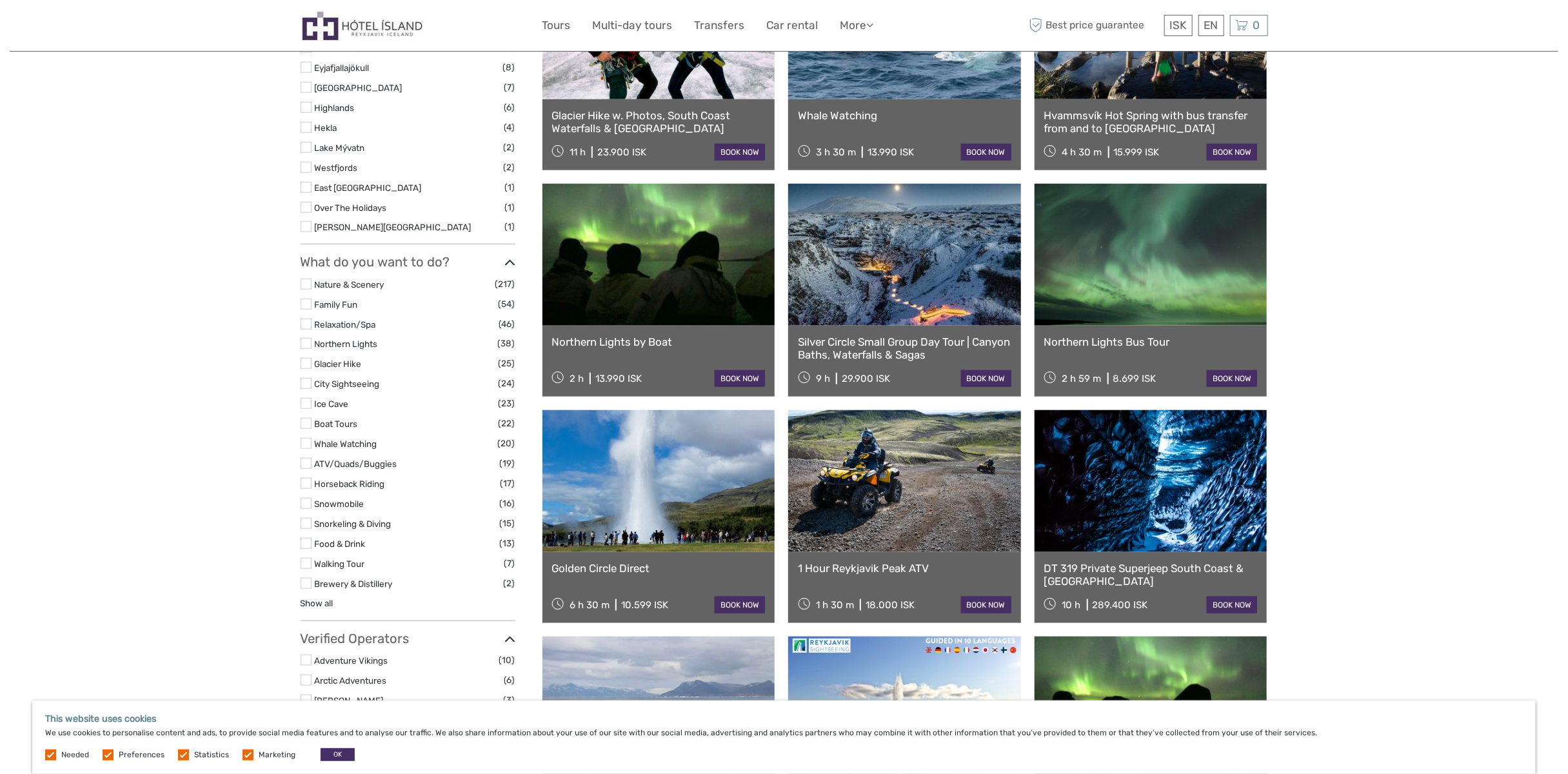
click at [305, 418] on label at bounding box center [306, 423] width 11 height 11
click at [0, 0] on input "checkbox" at bounding box center [0, 0] width 0 height 0
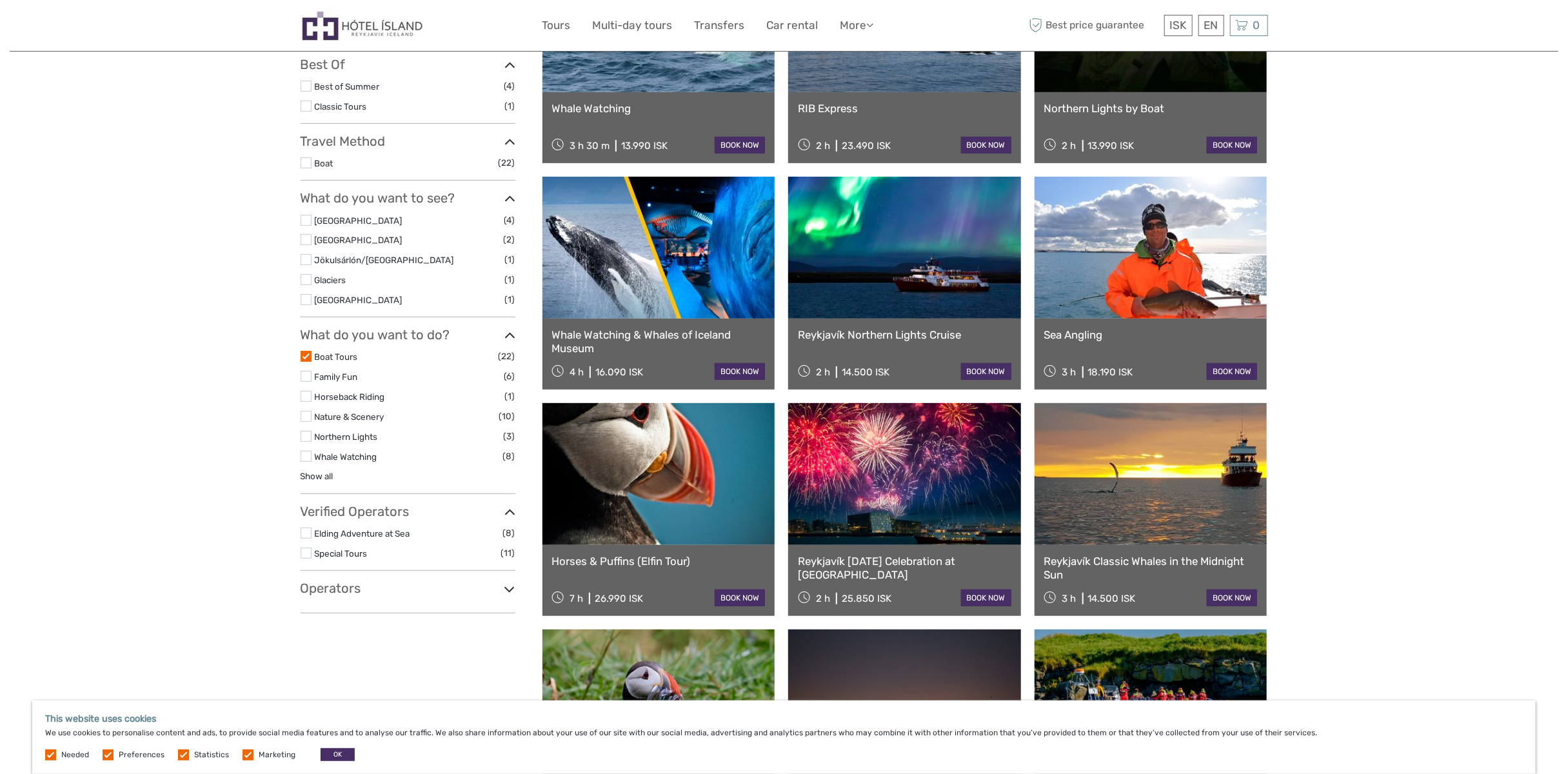
click at [305, 353] on label at bounding box center [306, 356] width 11 height 11
click at [0, 0] on input "checkbox" at bounding box center [0, 0] width 0 height 0
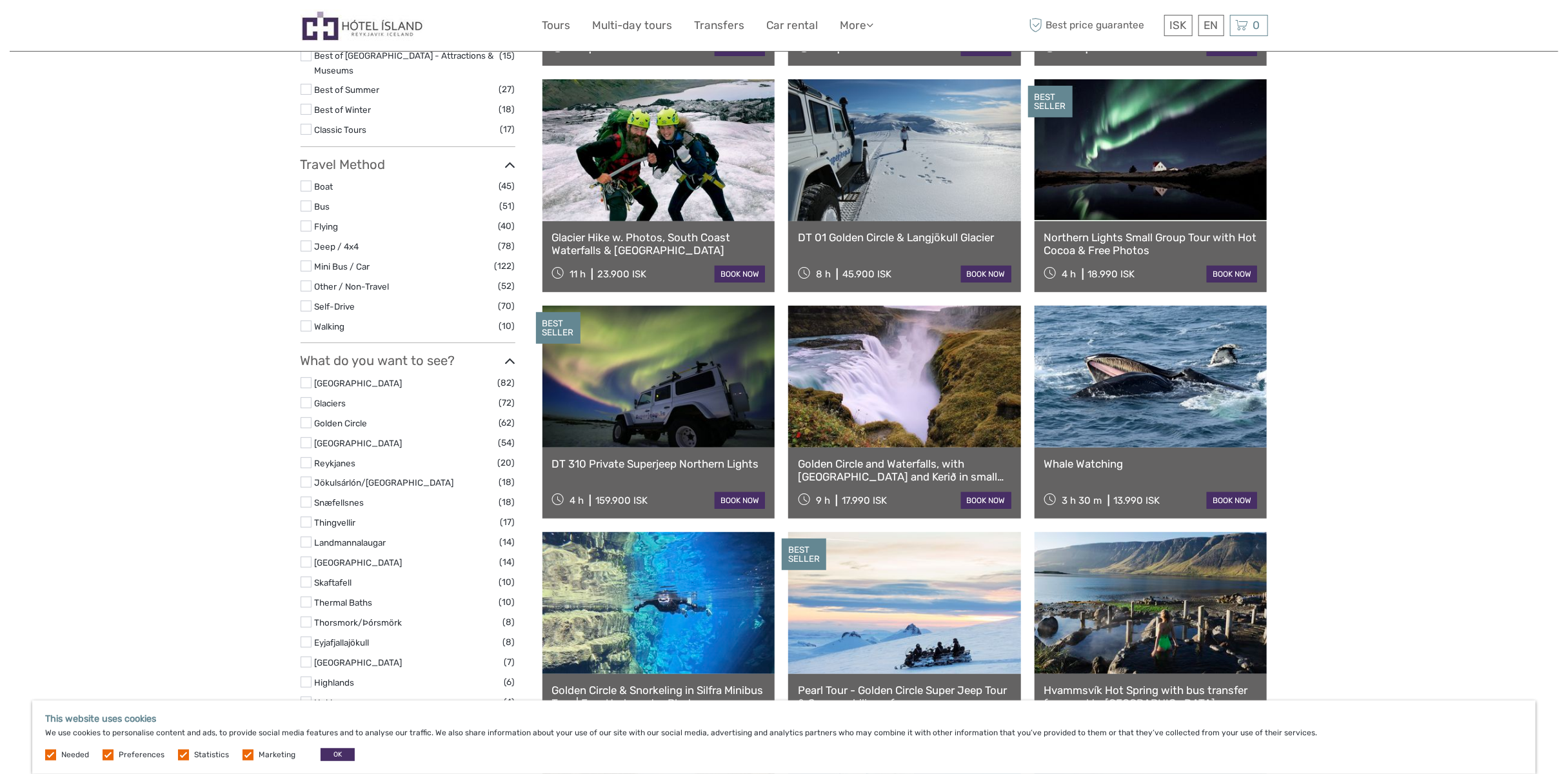
scroll to position [331, 0]
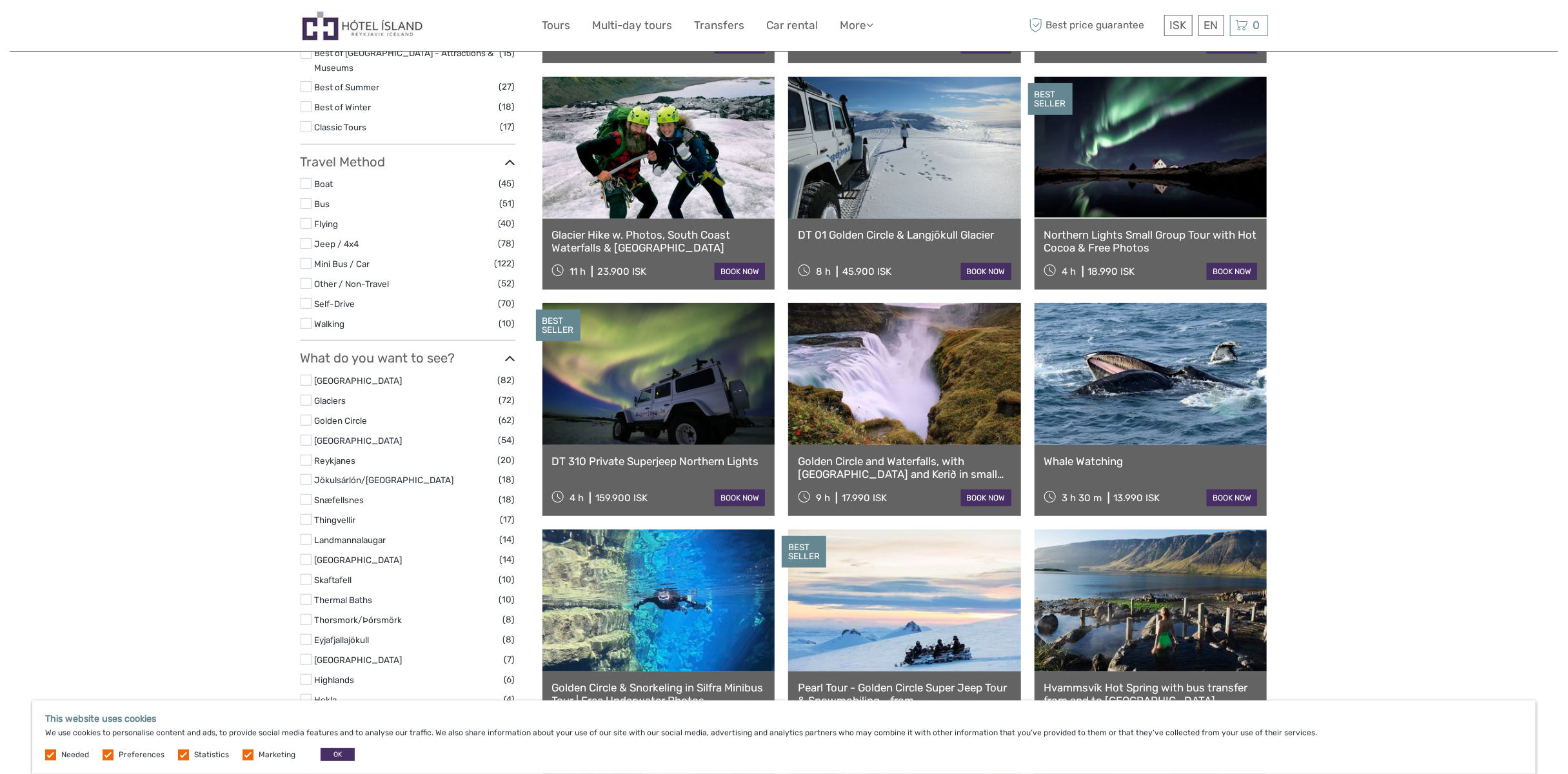
click at [310, 121] on label at bounding box center [306, 127] width 11 height 11
click at [0, 0] on input "checkbox" at bounding box center [0, 0] width 0 height 0
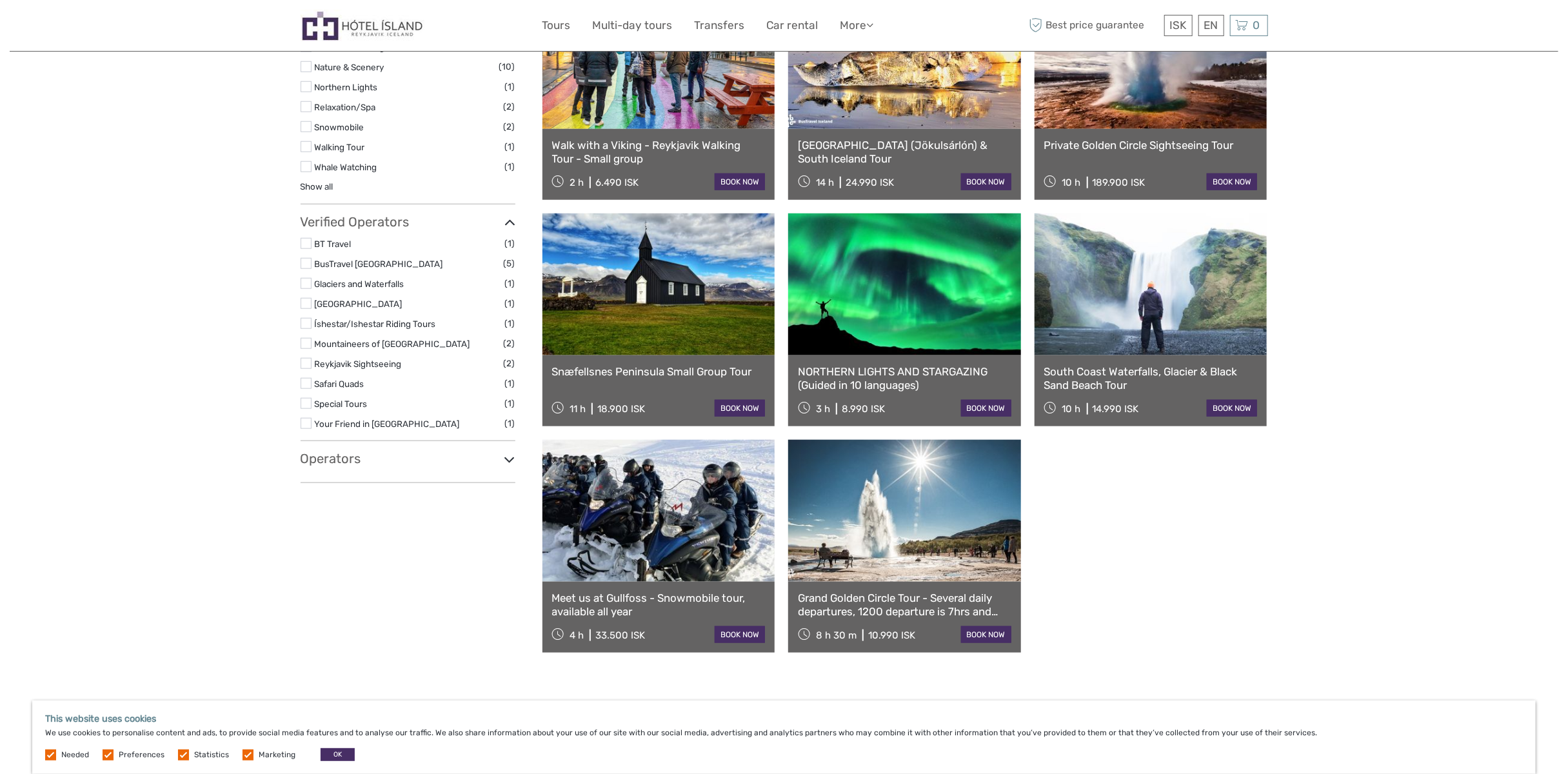
scroll to position [912, 0]
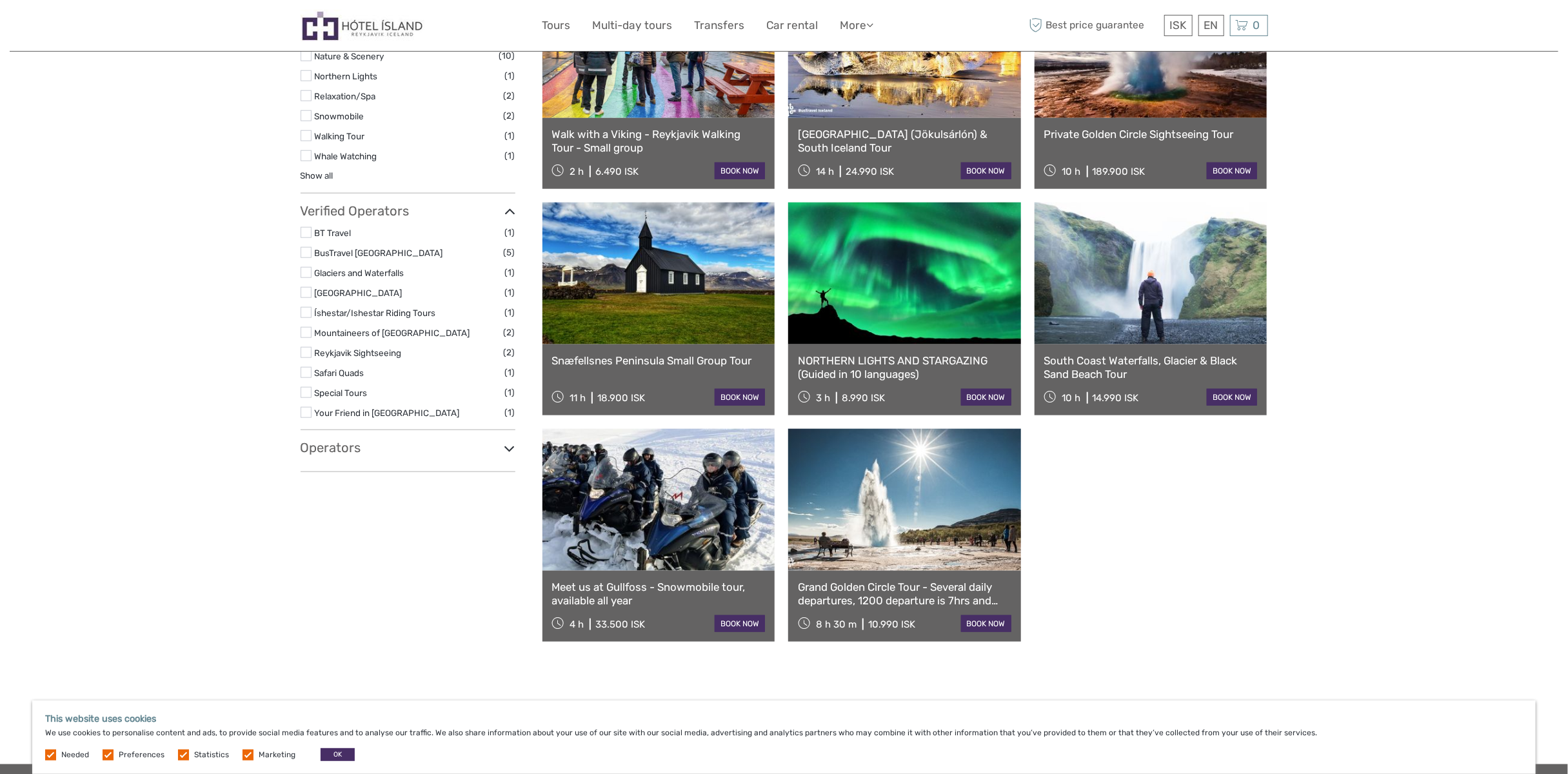
click at [682, 502] on link at bounding box center [659, 500] width 233 height 142
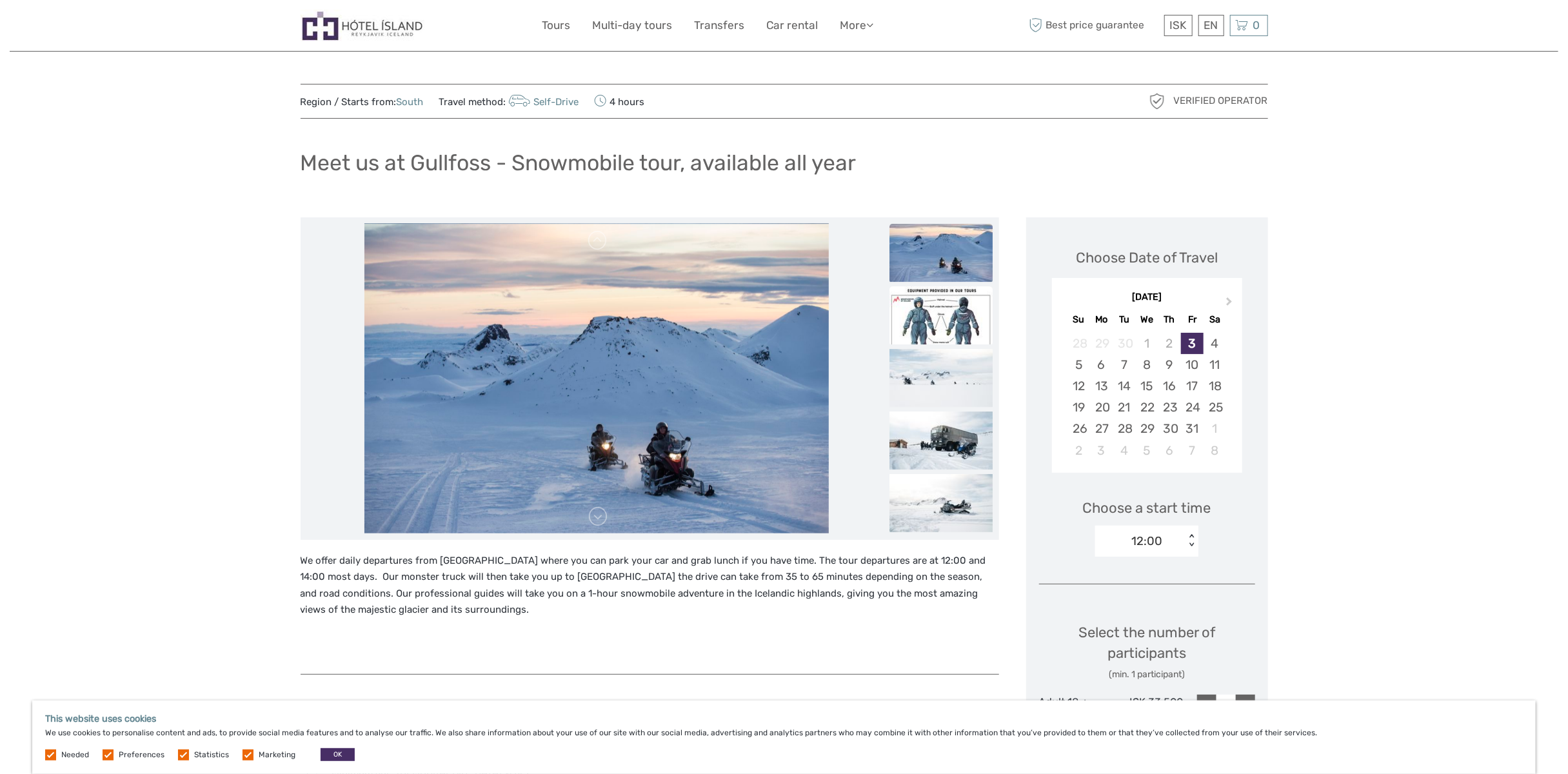
click at [944, 325] on img at bounding box center [941, 315] width 103 height 58
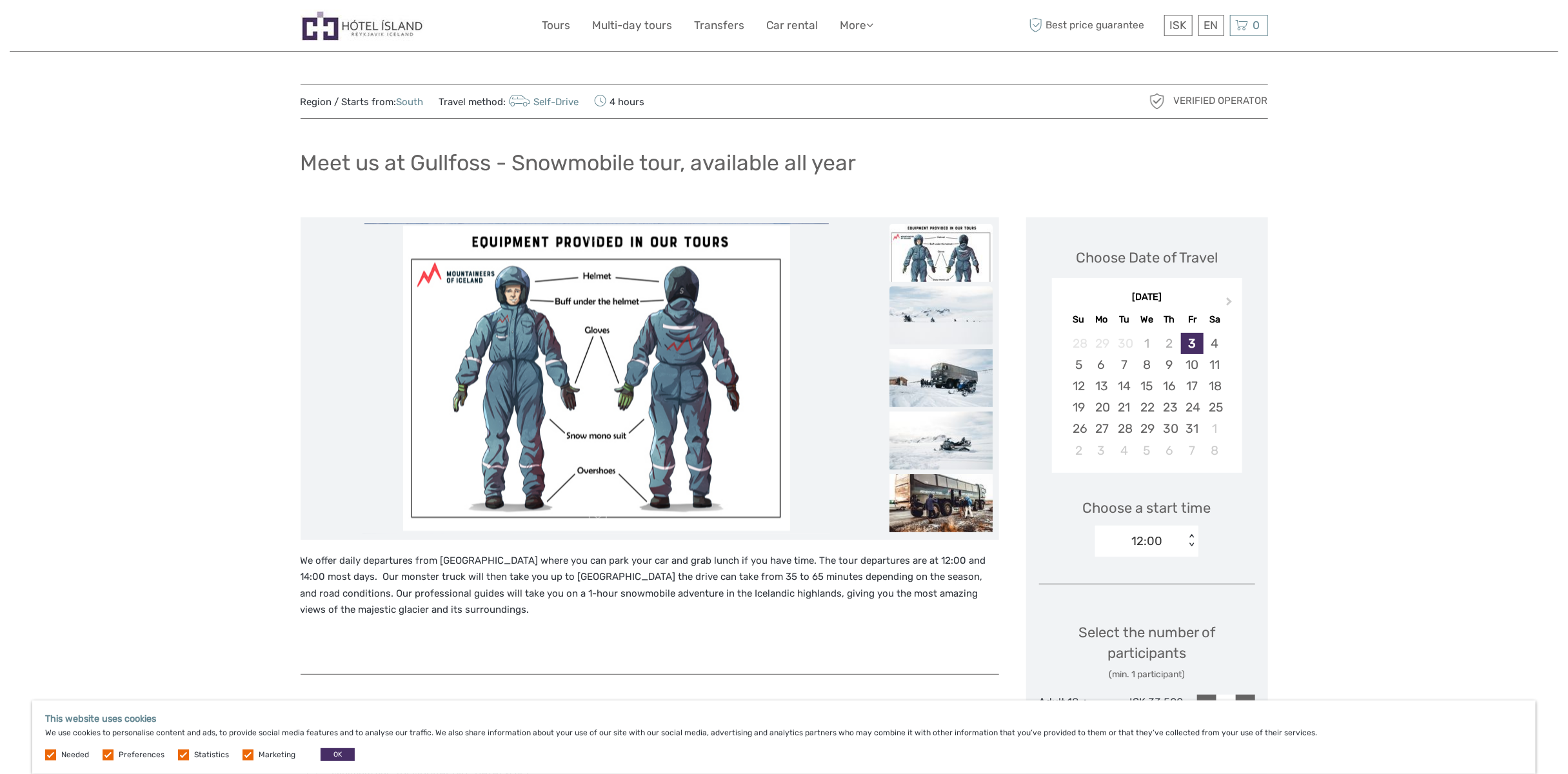
click at [948, 320] on img at bounding box center [941, 315] width 103 height 58
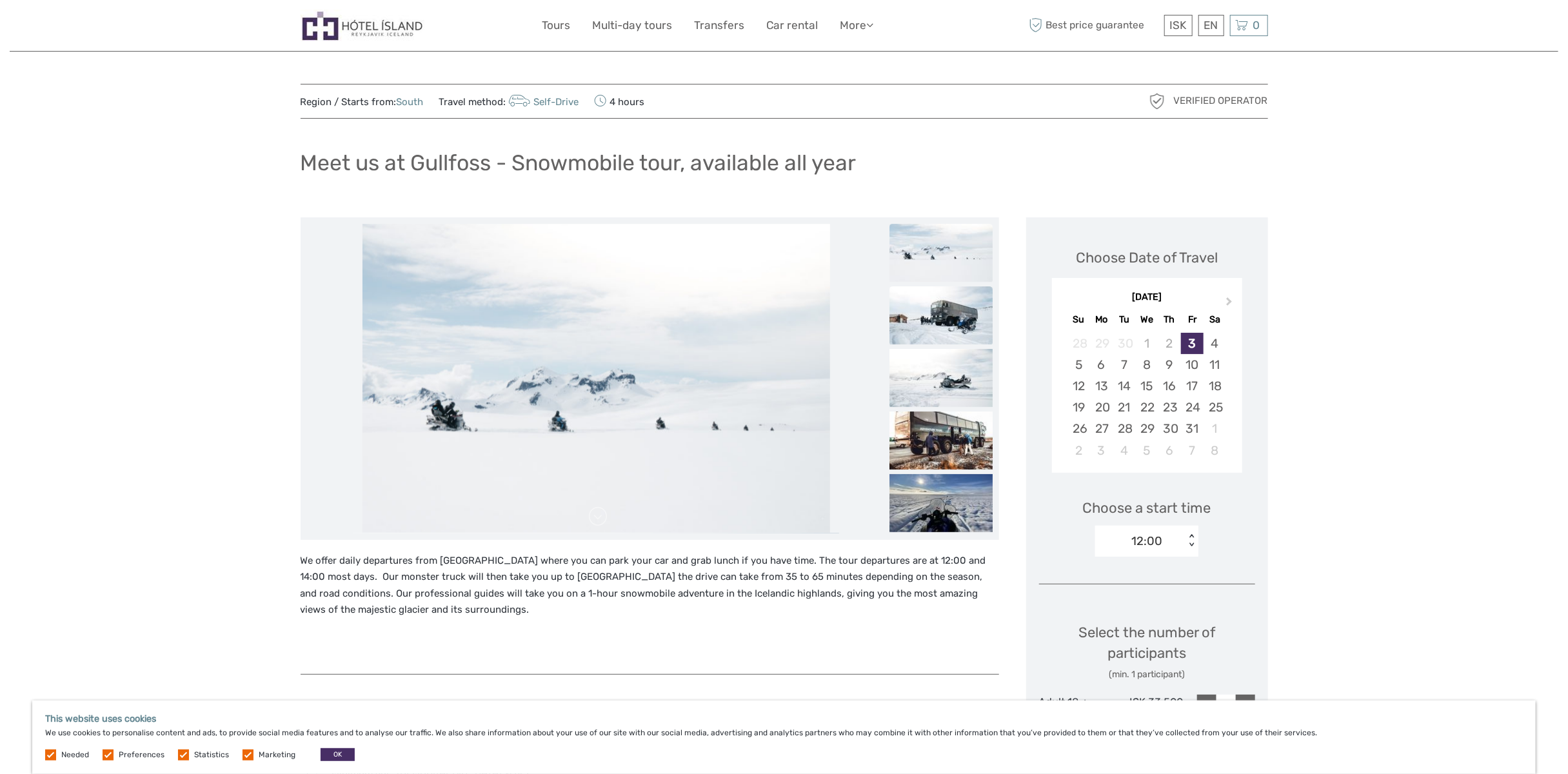
click at [945, 320] on img at bounding box center [941, 315] width 103 height 58
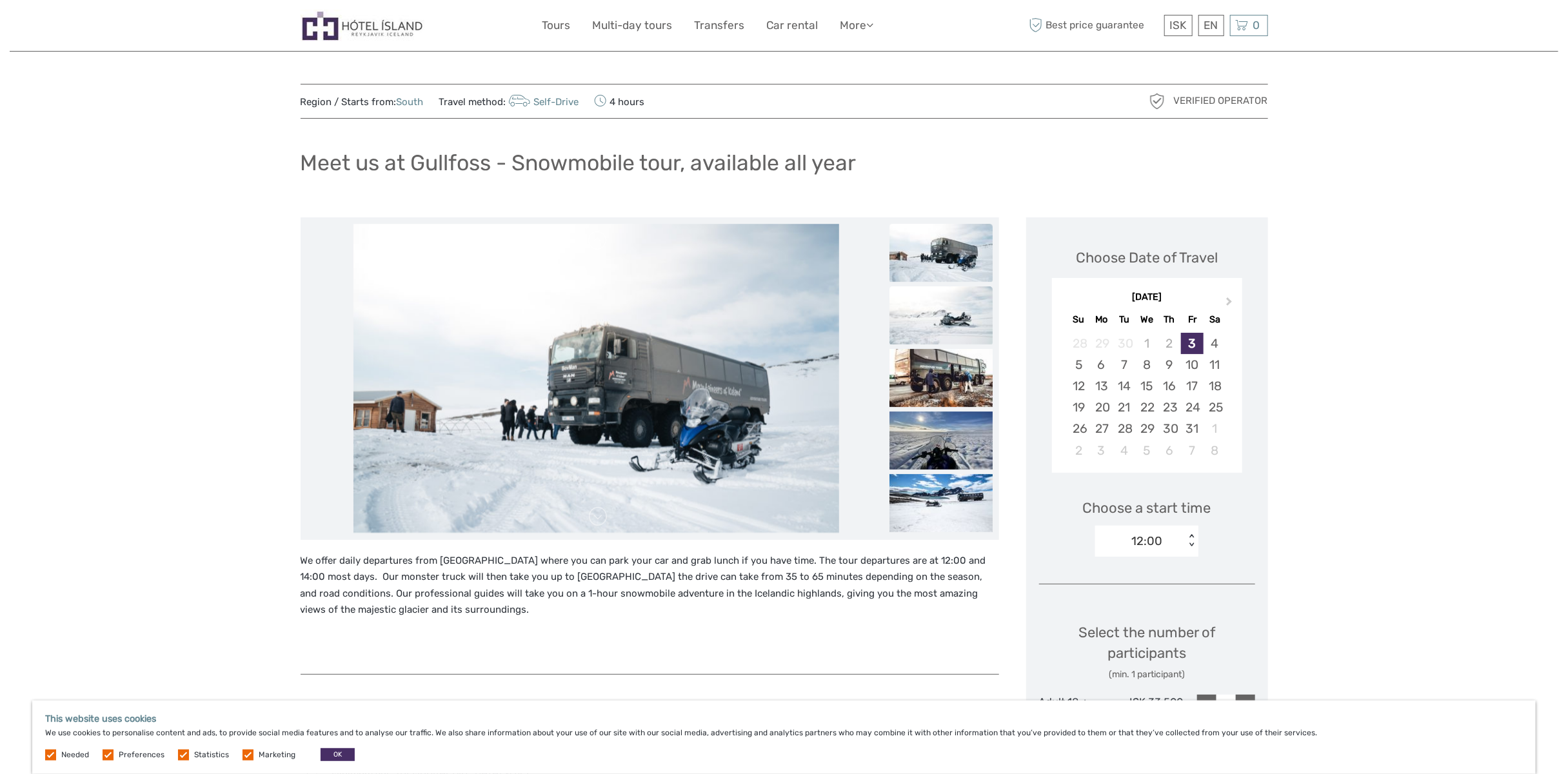
click at [952, 317] on img at bounding box center [941, 315] width 103 height 58
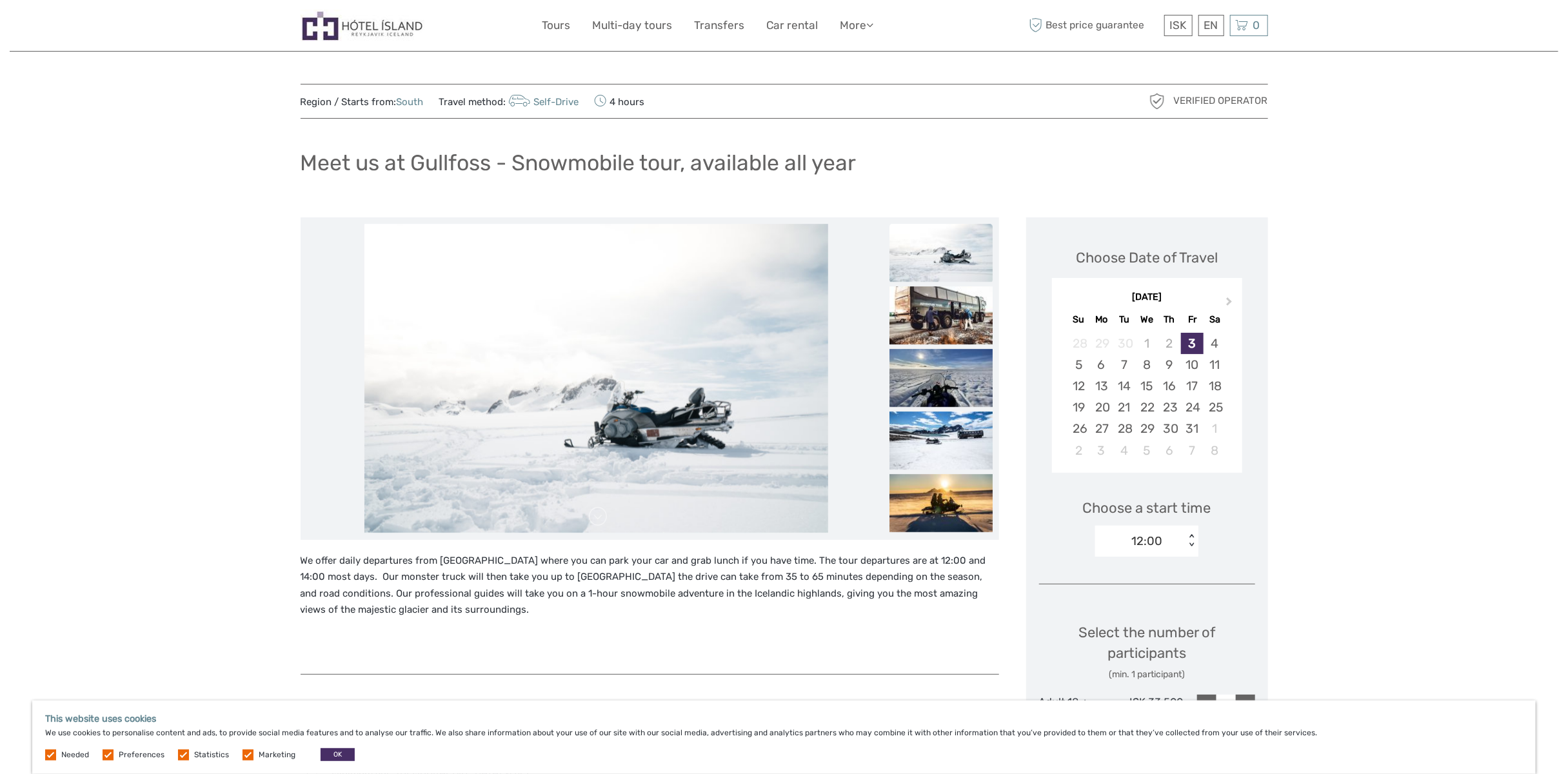
click at [952, 317] on img at bounding box center [941, 315] width 103 height 58
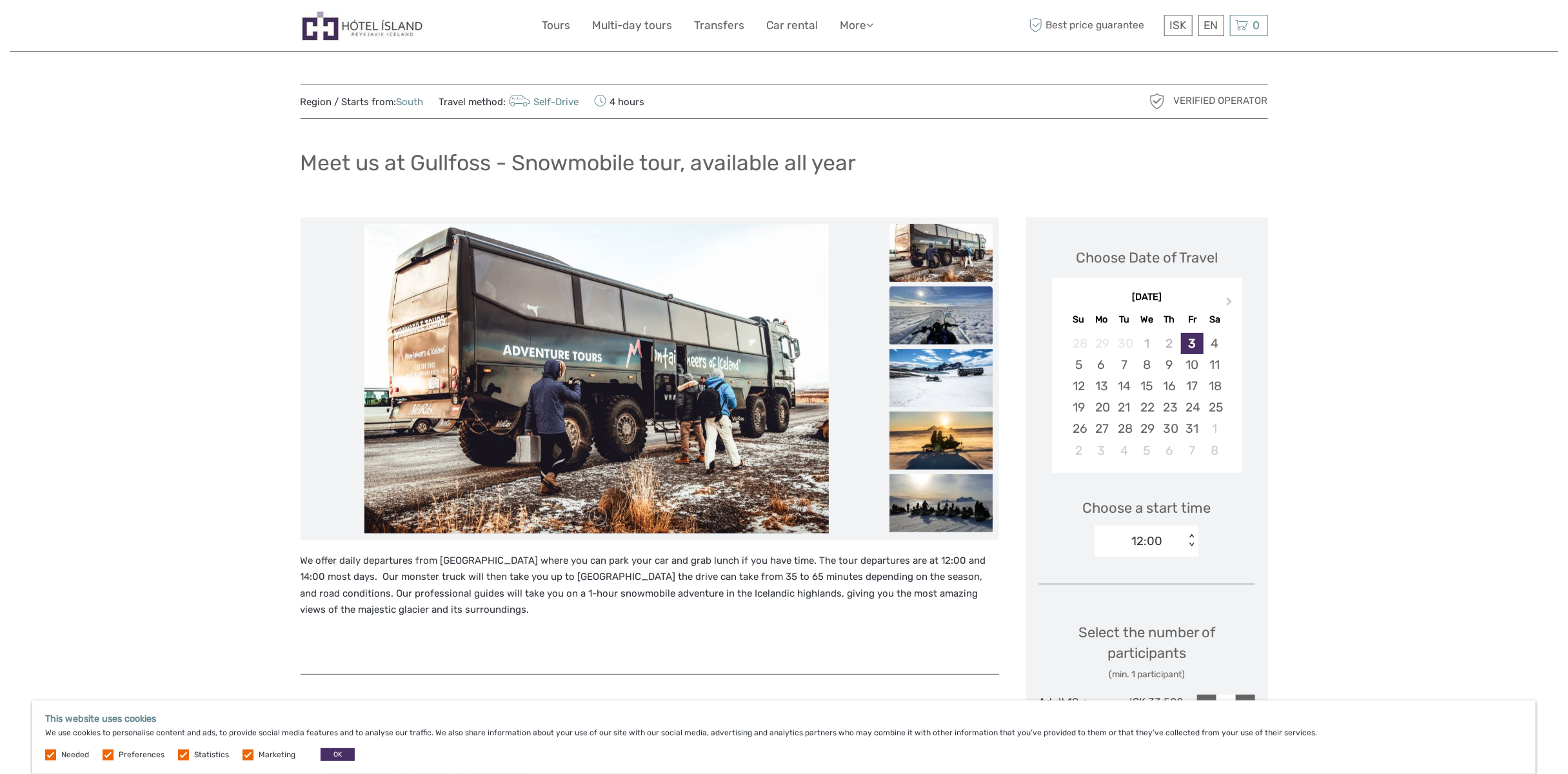
click at [941, 314] on img at bounding box center [941, 315] width 103 height 58
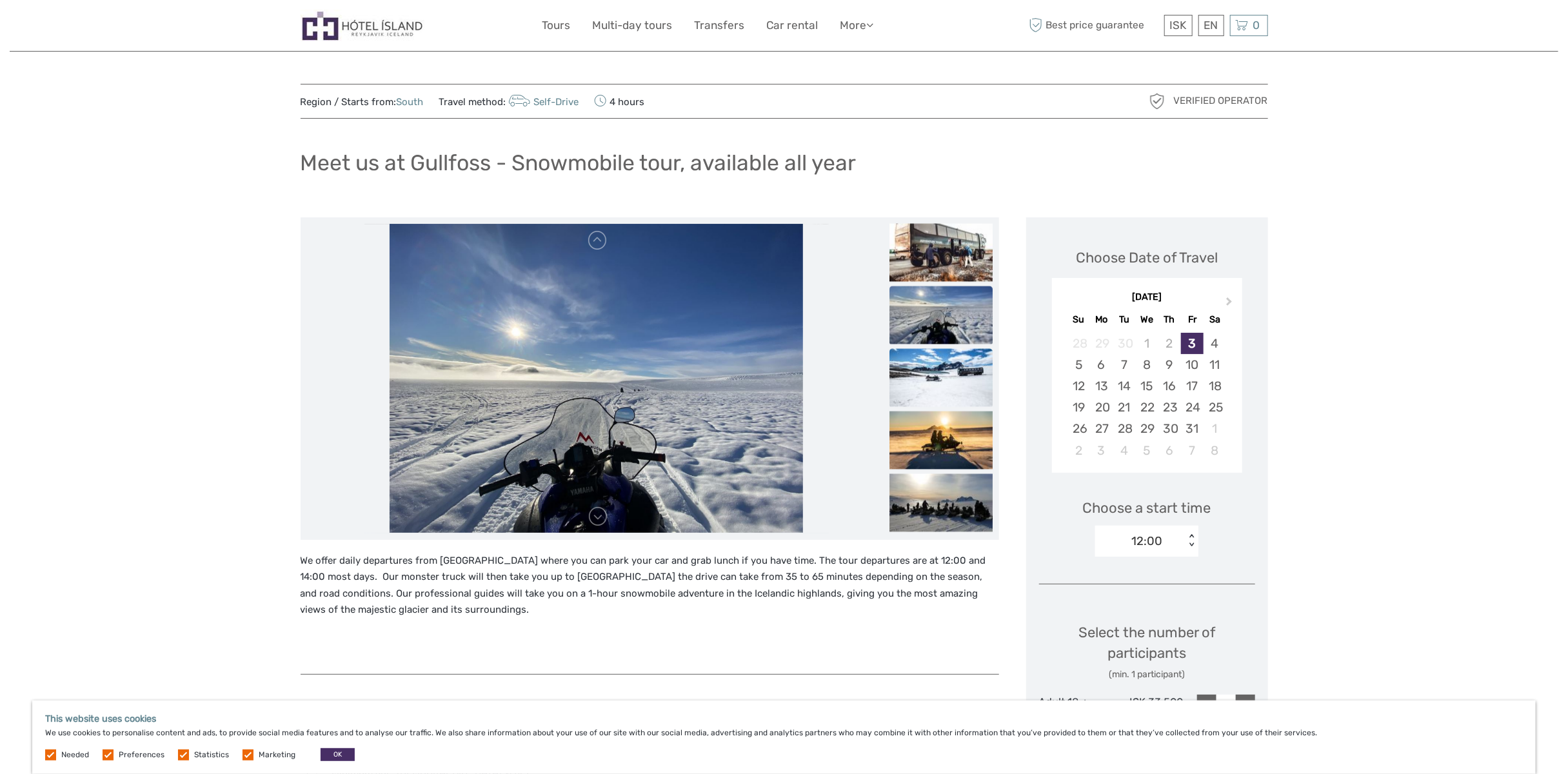
click at [951, 370] on img at bounding box center [941, 377] width 103 height 58
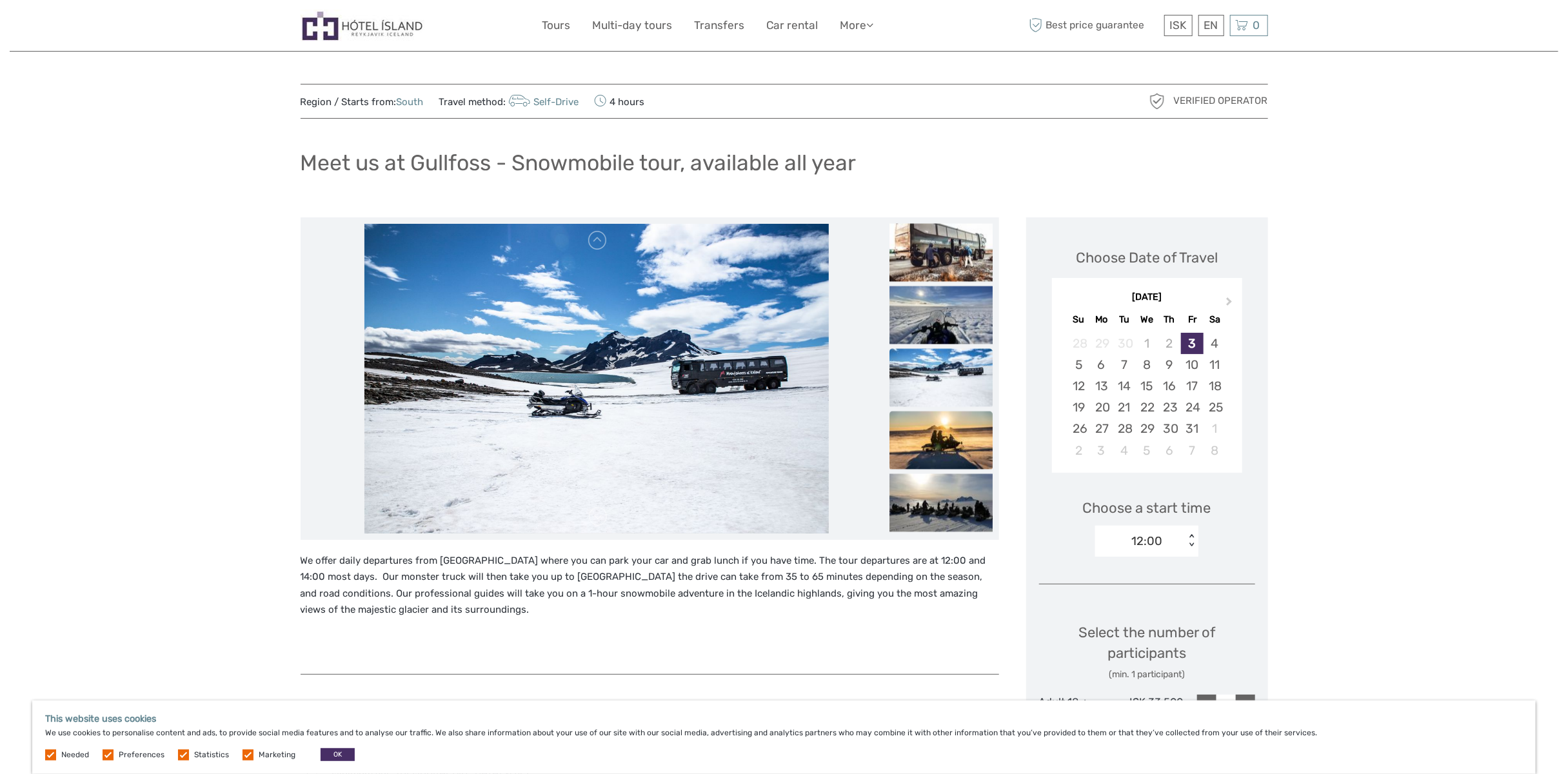
click at [941, 425] on img at bounding box center [941, 440] width 103 height 58
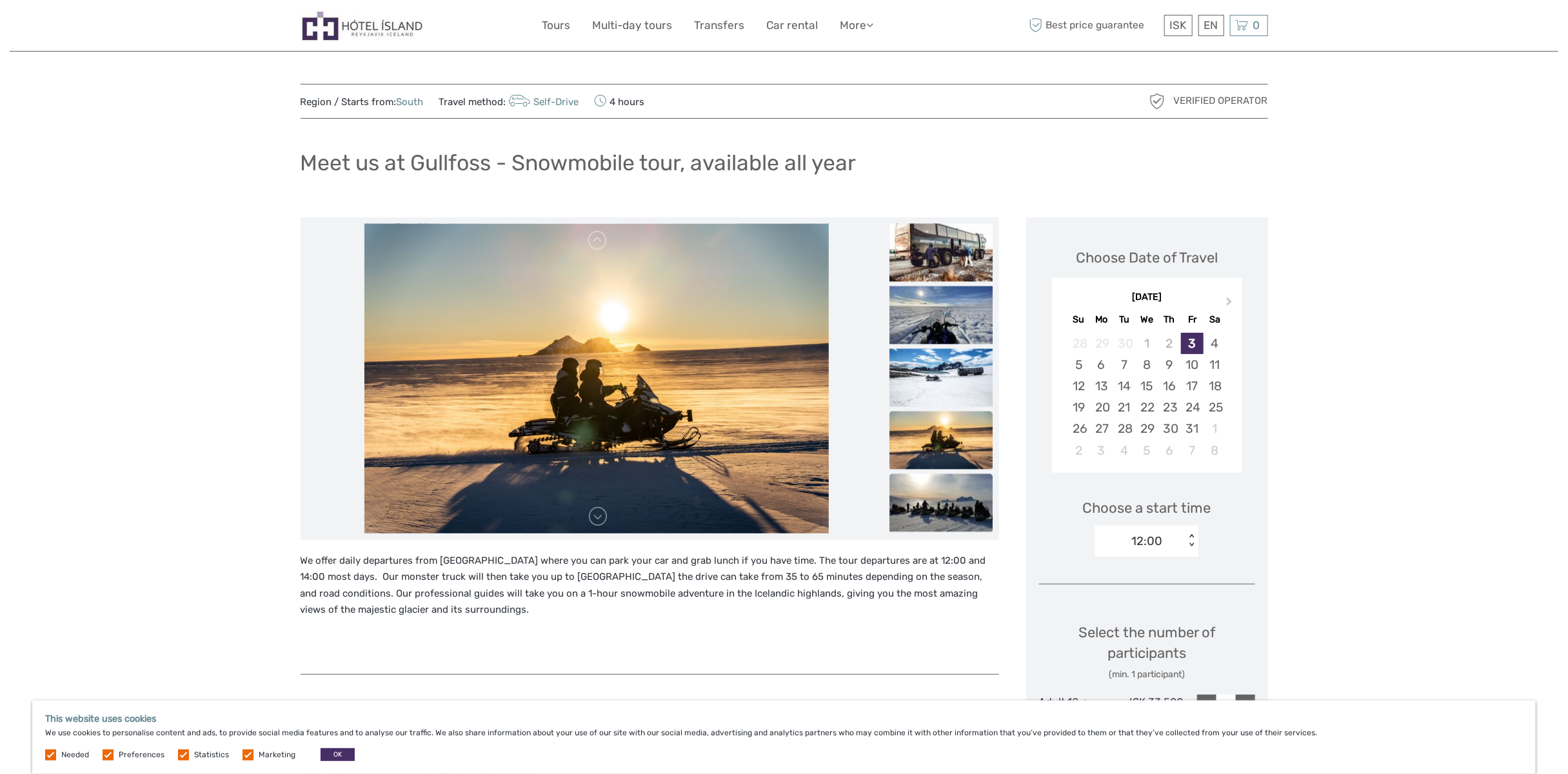
click at [940, 497] on img at bounding box center [941, 502] width 103 height 58
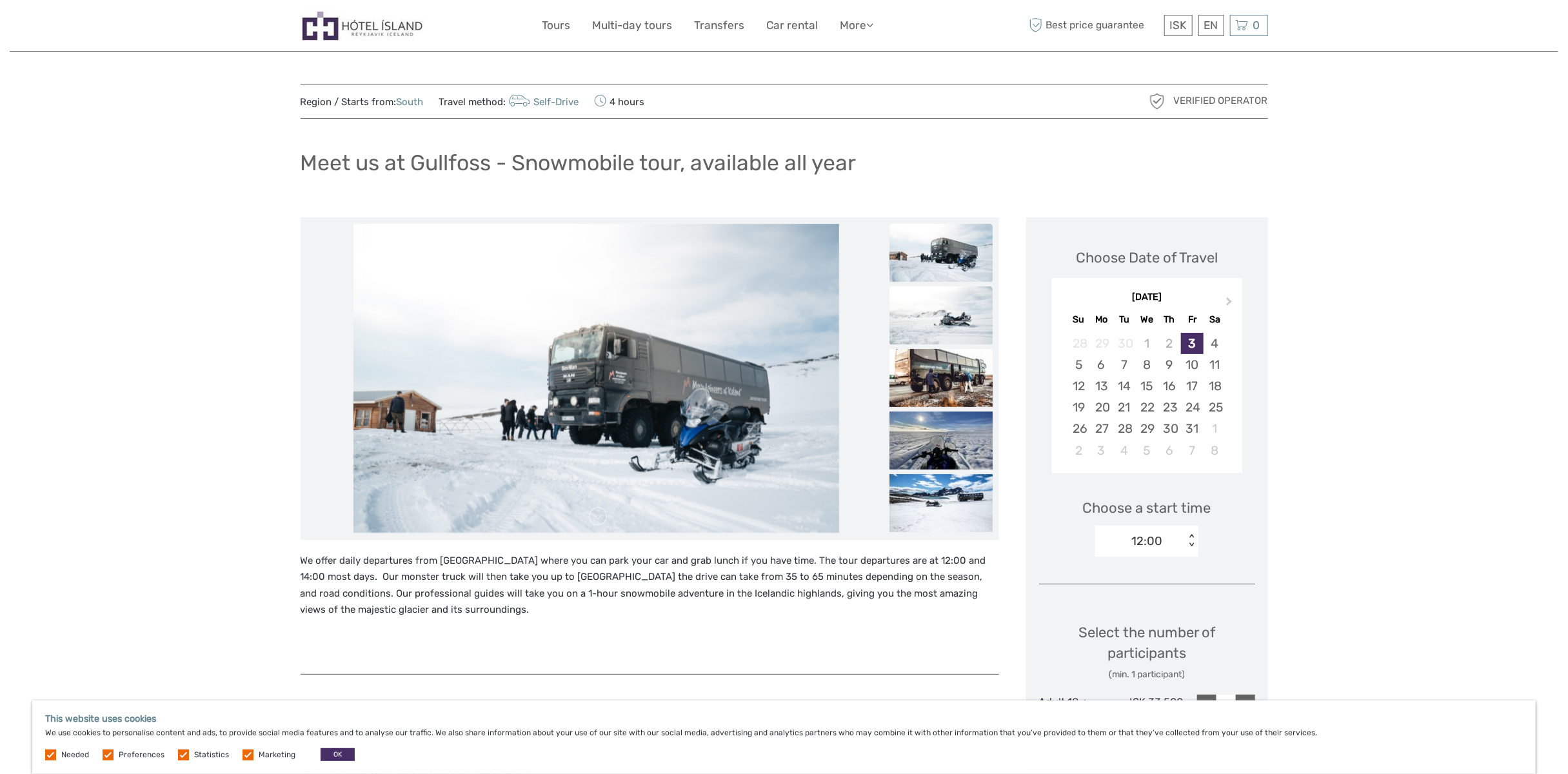
click at [942, 317] on img at bounding box center [941, 315] width 103 height 58
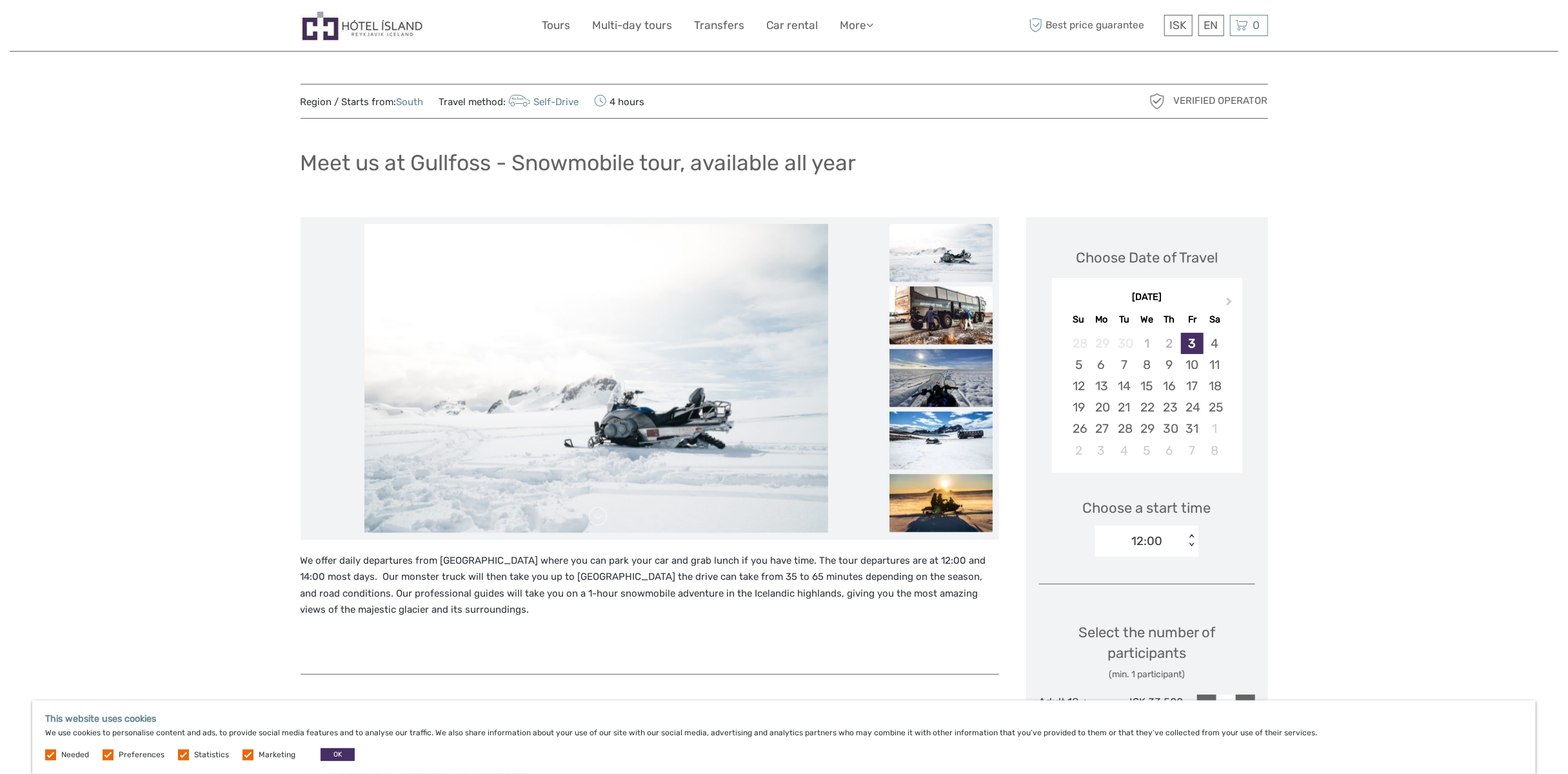
click at [942, 323] on img at bounding box center [941, 315] width 103 height 58
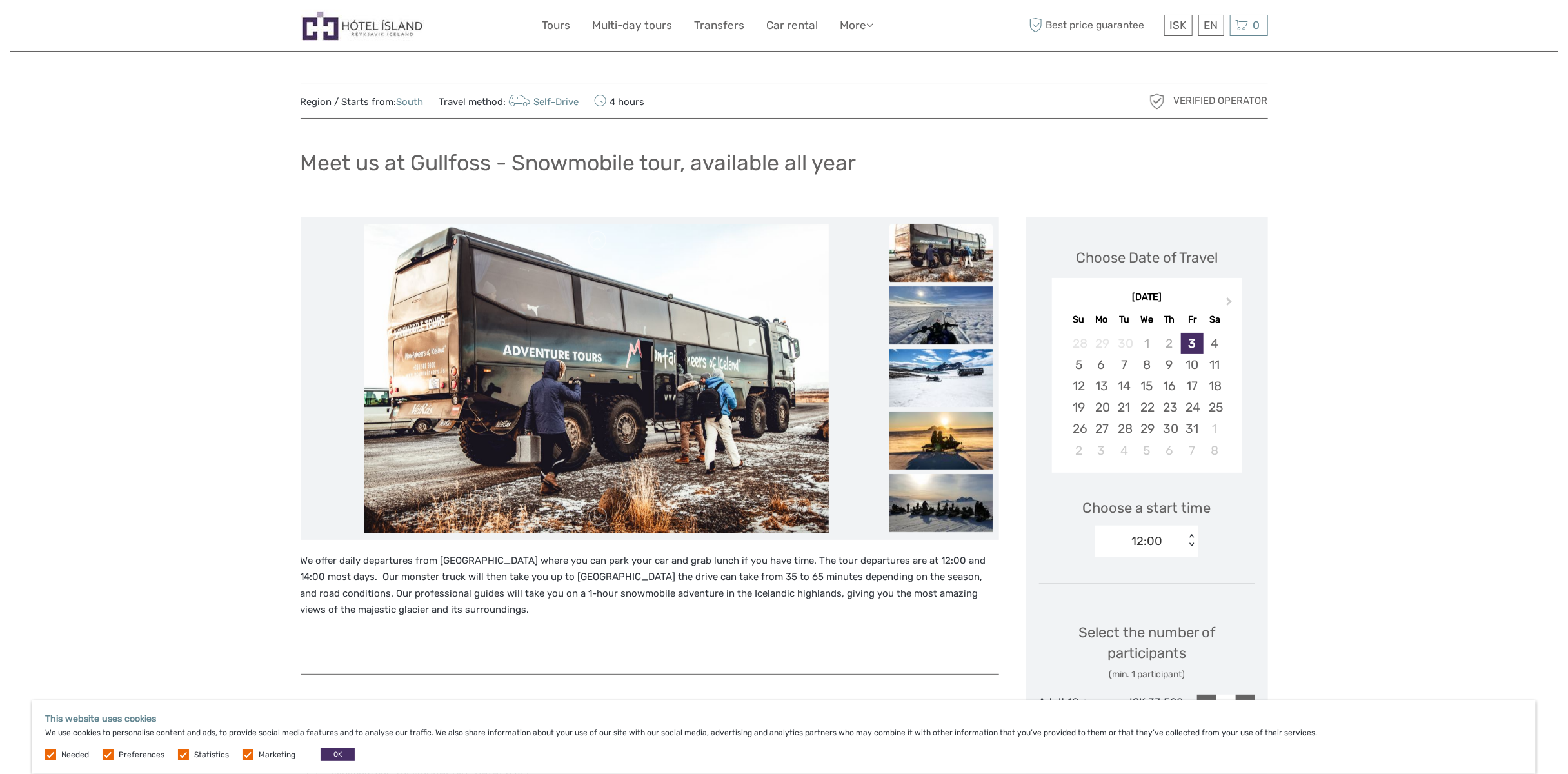
click at [942, 323] on img at bounding box center [941, 315] width 103 height 58
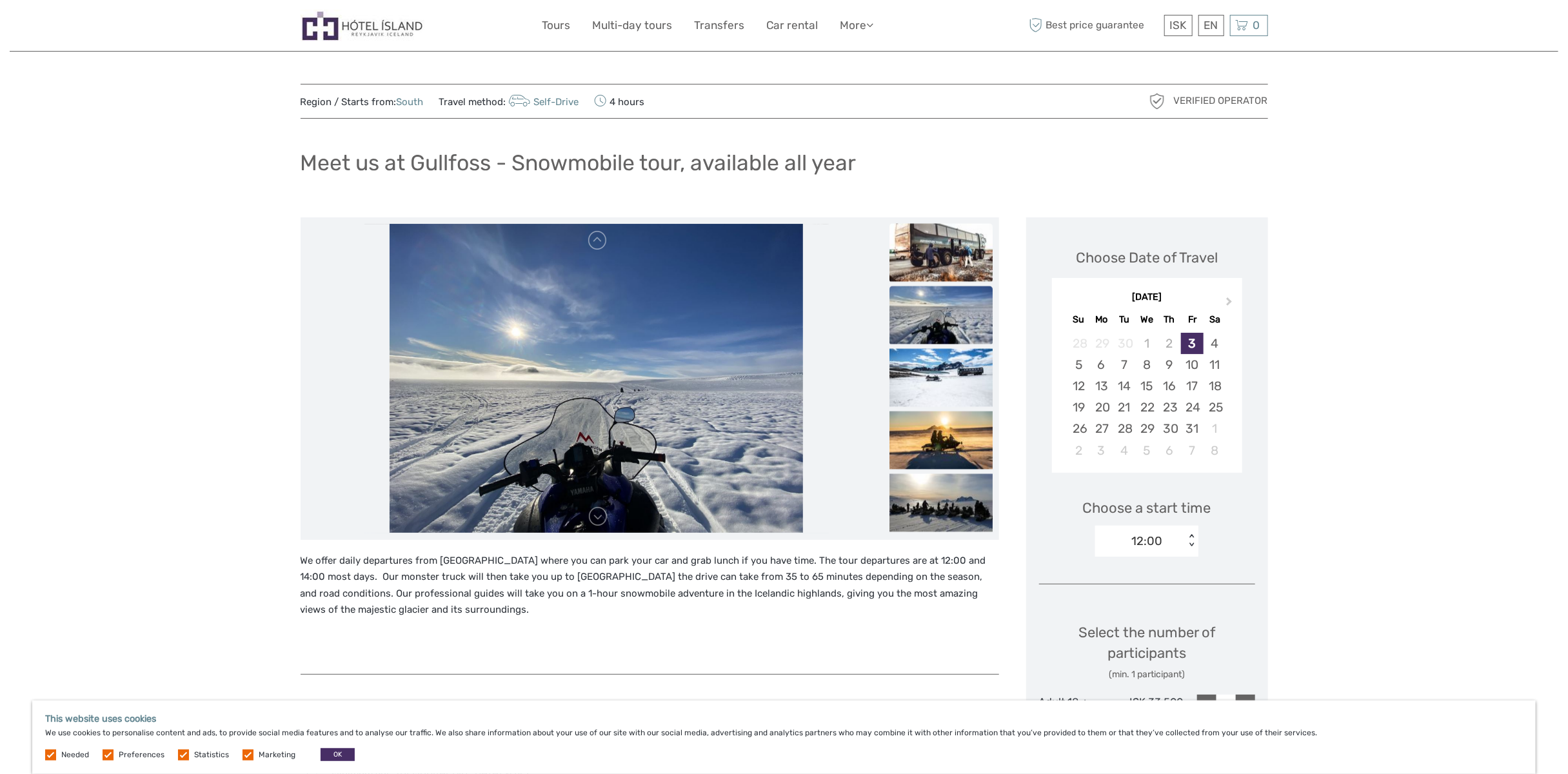
click at [942, 323] on img at bounding box center [941, 315] width 103 height 58
click at [940, 375] on img at bounding box center [941, 377] width 103 height 58
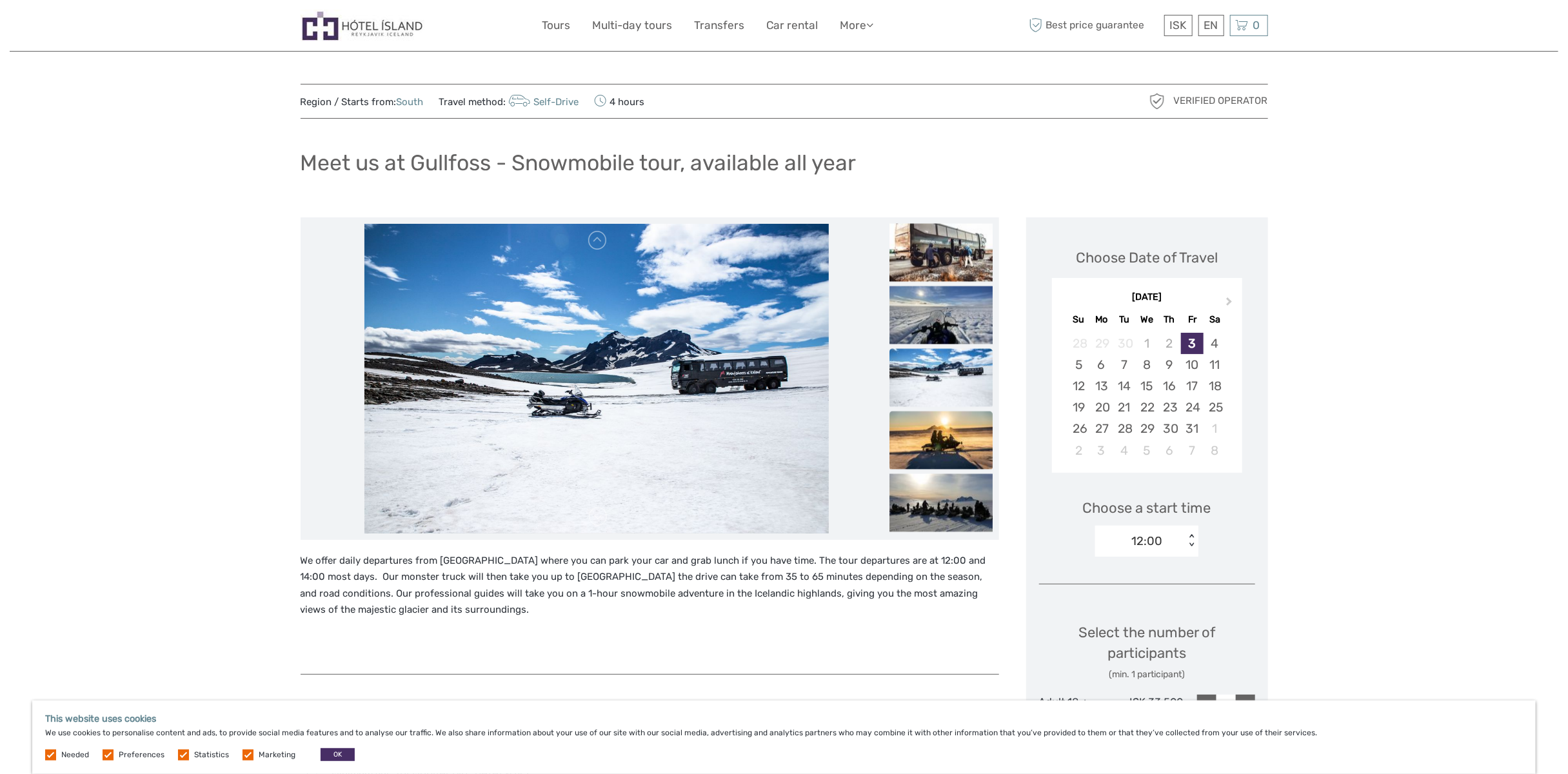
click at [934, 452] on img at bounding box center [941, 440] width 103 height 58
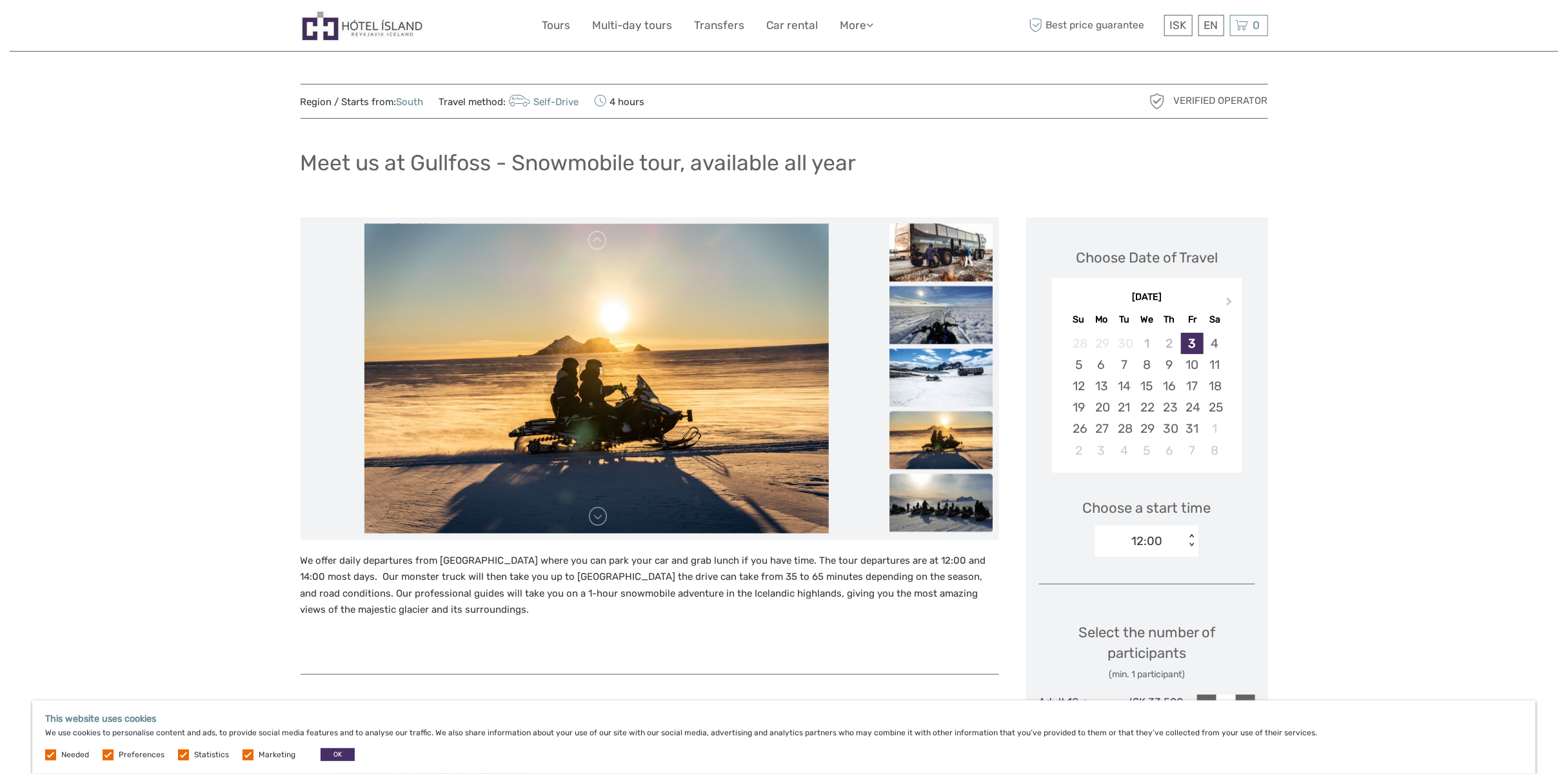
click at [952, 501] on img at bounding box center [941, 502] width 103 height 58
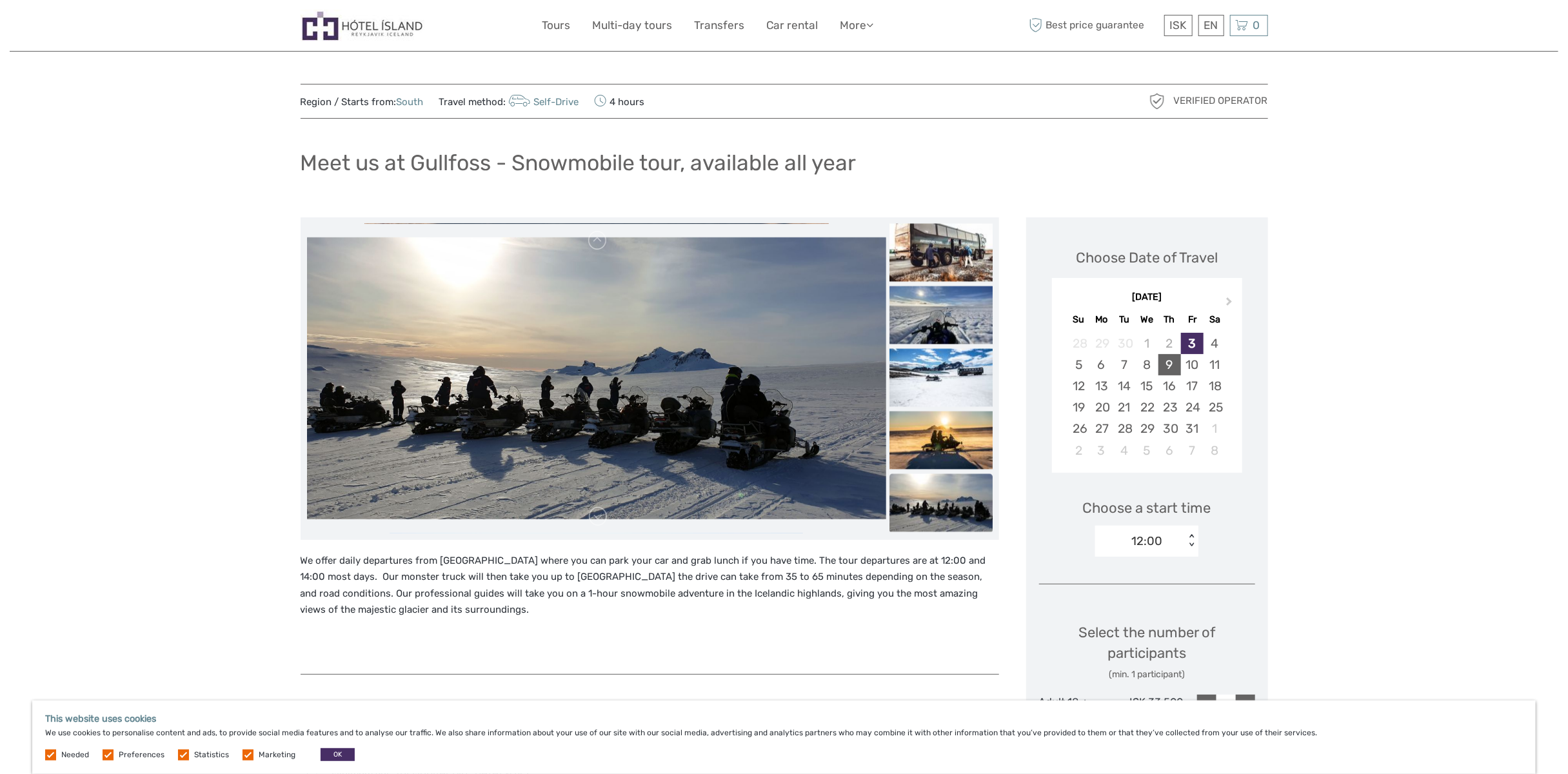
click at [1169, 363] on div "9" at bounding box center [1169, 365] width 23 height 21
click at [1186, 538] on div "< >" at bounding box center [1191, 540] width 11 height 13
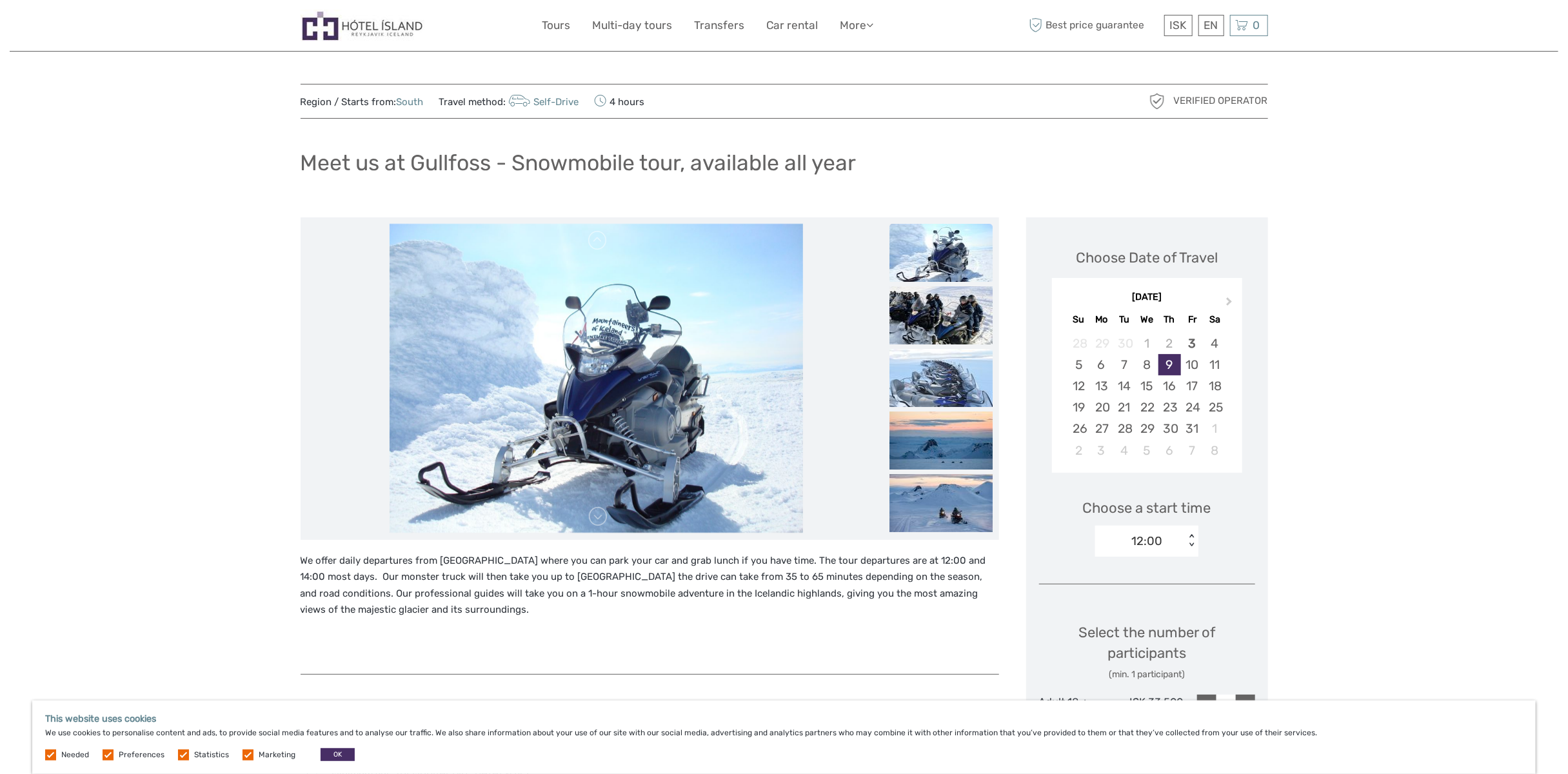
click at [1356, 452] on div "Region / Starts from: South Travel method: Self-Drive 4 hours Verified Operator…" at bounding box center [784, 778] width 1548 height 1555
drag, startPoint x: 438, startPoint y: 559, endPoint x: 495, endPoint y: 558, distance: 57.0
click at [495, 558] on p "We offer daily departures from Gullfoss Café where you can park your car and gr…" at bounding box center [650, 586] width 698 height 66
